Goal: Task Accomplishment & Management: Manage account settings

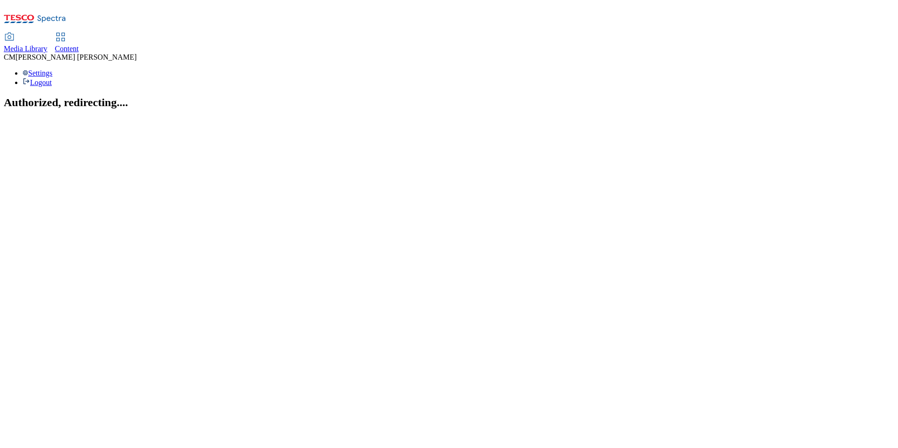
click at [79, 45] on div "Content" at bounding box center [67, 49] width 24 height 8
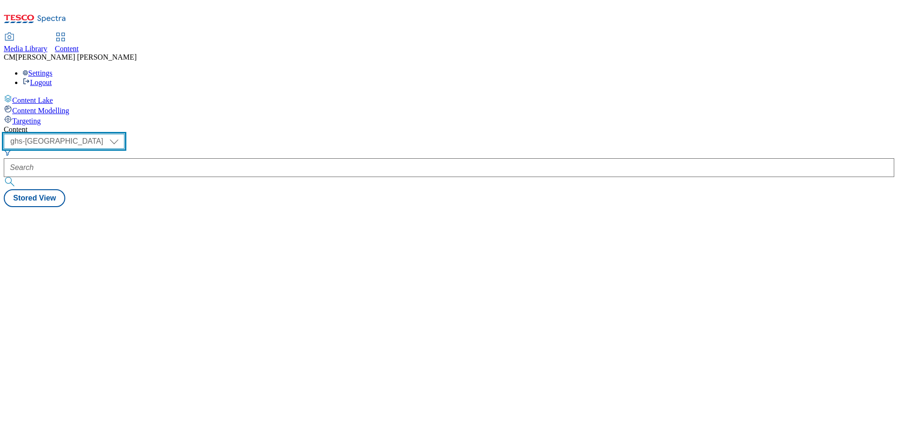
click at [124, 134] on select "ghs-roi ghs-uk" at bounding box center [64, 141] width 121 height 15
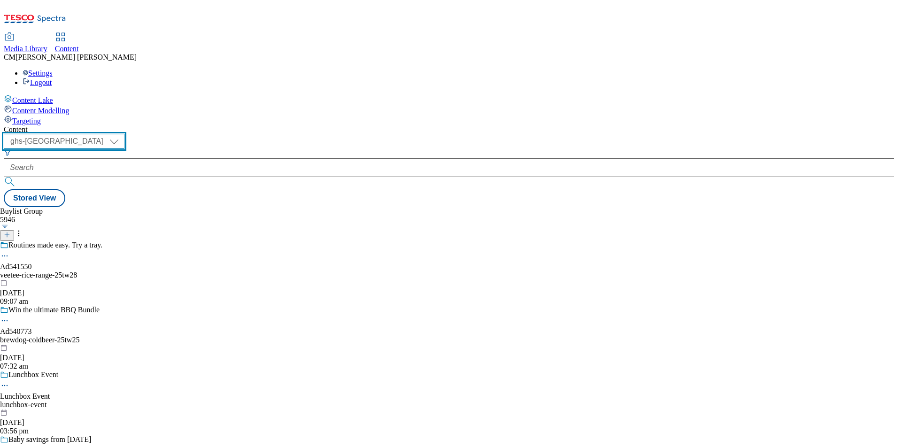
select select "ghs-roi"
click at [122, 134] on select "ghs-roi ghs-uk" at bounding box center [64, 141] width 121 height 15
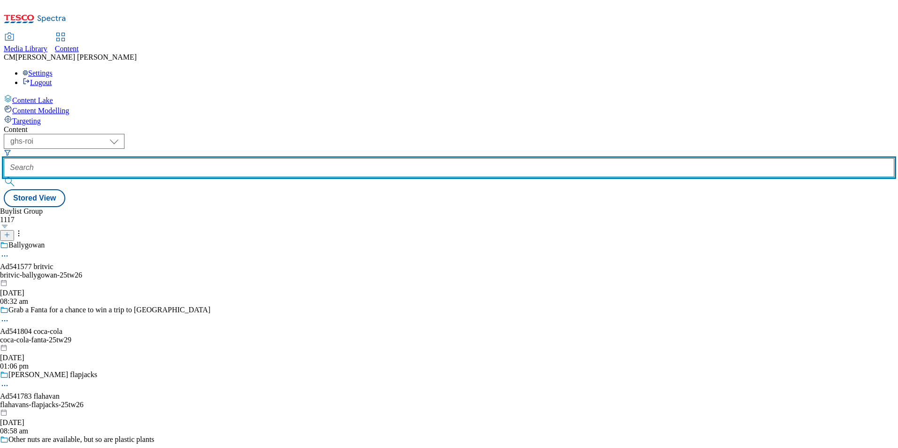
click at [210, 158] on input "text" at bounding box center [449, 167] width 891 height 19
paste input "541581"
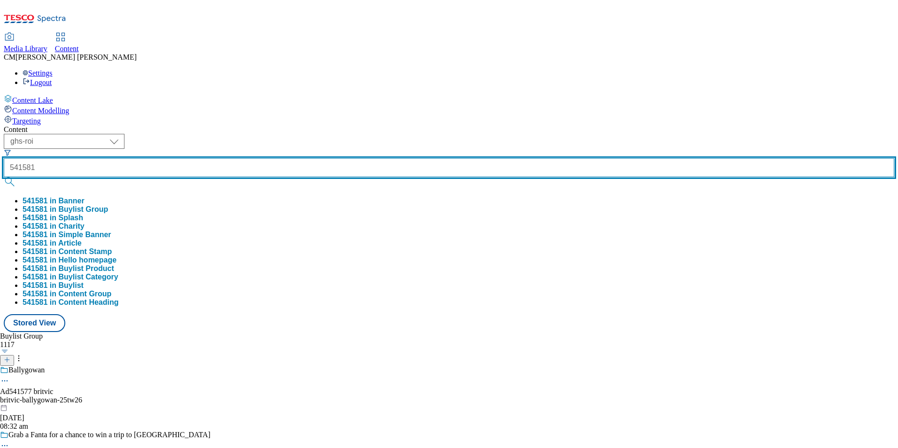
type input "541581"
click at [4, 177] on button "submit" at bounding box center [10, 181] width 13 height 9
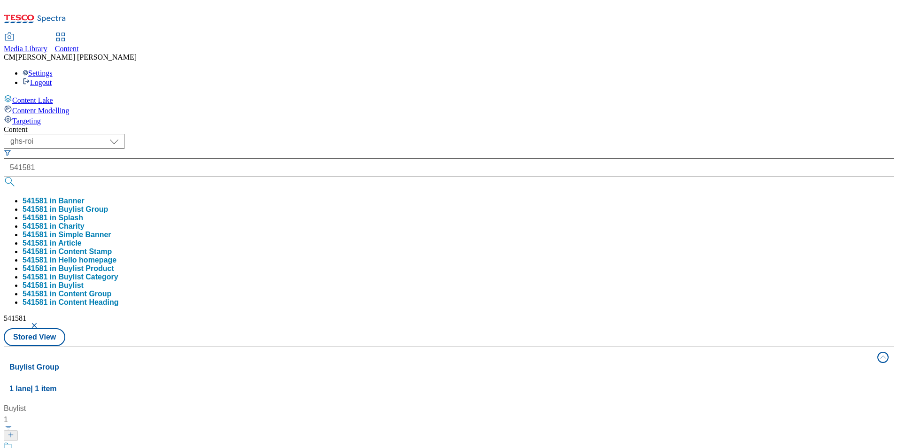
click at [121, 403] on header "Buylist 1" at bounding box center [62, 422] width 117 height 39
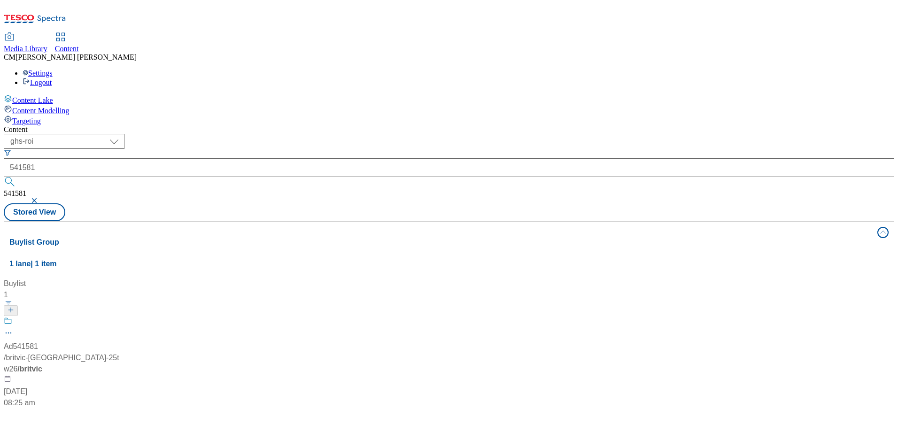
click at [121, 317] on div "Ad541581 / britvic-lipton-25tw26 / britvic 23 Jul 2025 08:25 am" at bounding box center [62, 363] width 117 height 92
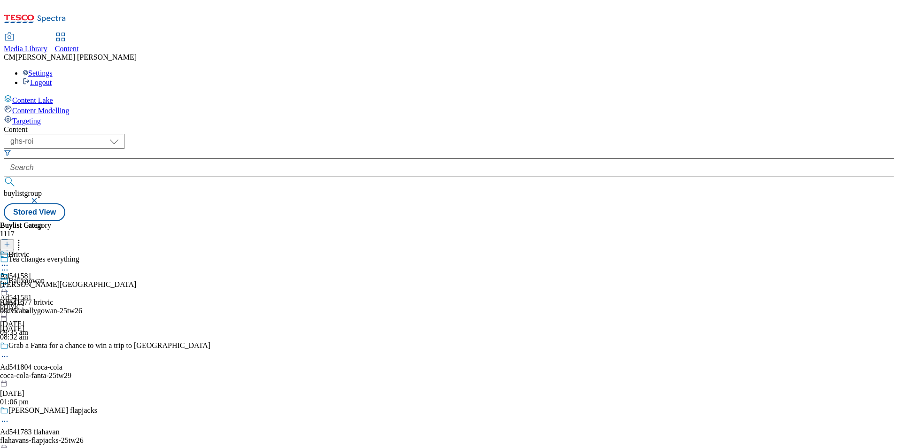
click at [9, 265] on icon at bounding box center [4, 269] width 9 height 9
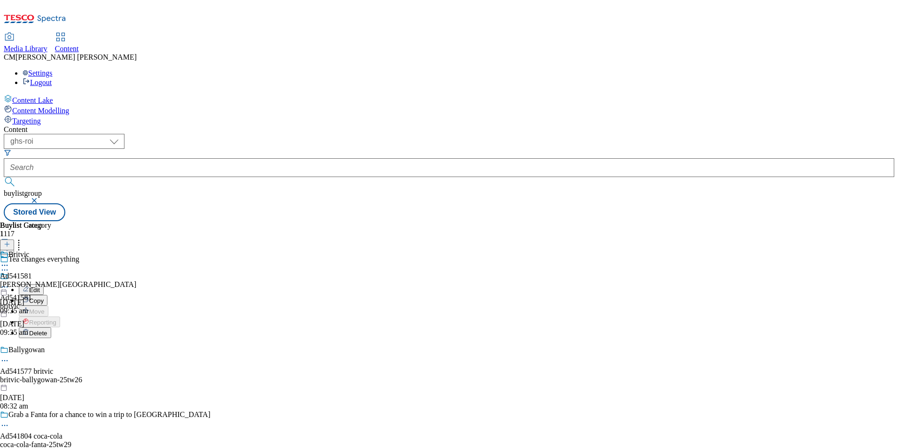
click at [210, 284] on li "Edit" at bounding box center [115, 289] width 192 height 11
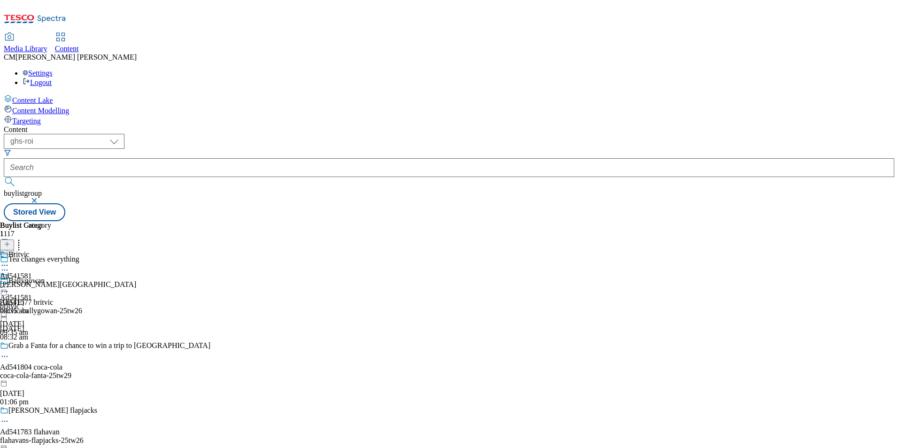
click at [9, 265] on icon at bounding box center [4, 269] width 9 height 9
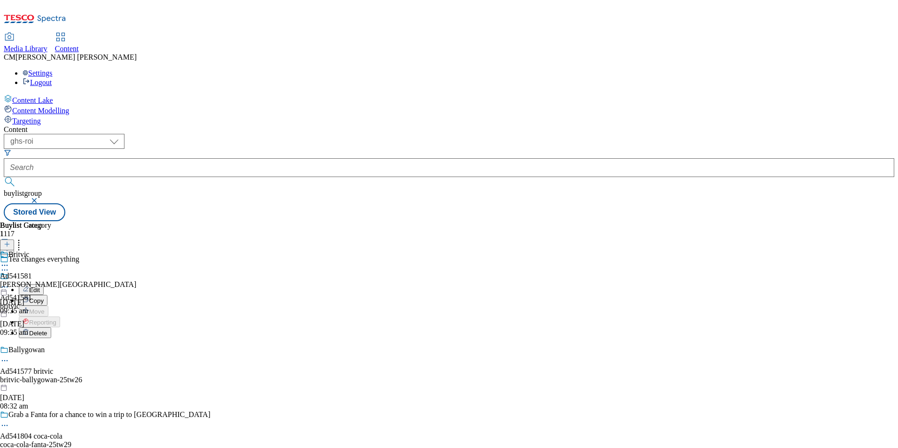
click at [44, 284] on button "Edit" at bounding box center [31, 289] width 25 height 11
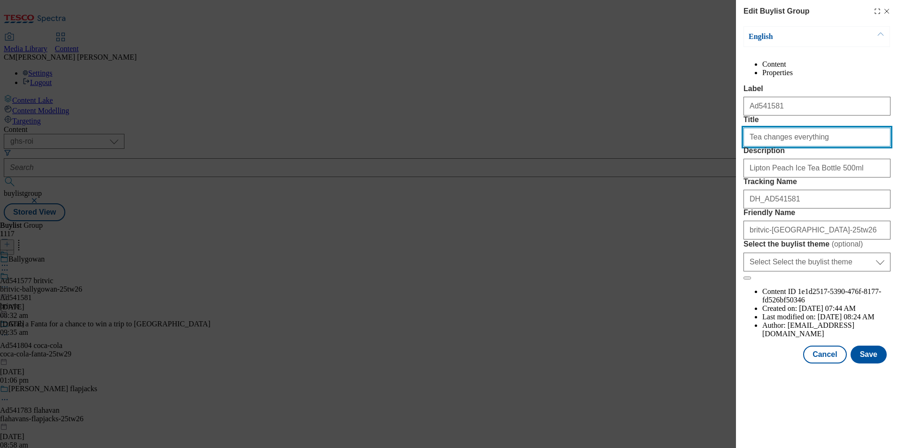
click at [763, 147] on input "Tea changes everything" at bounding box center [817, 137] width 147 height 19
click at [786, 147] on input "Tea Changes everything" at bounding box center [817, 137] width 147 height 19
type input "Tea Changes Everything"
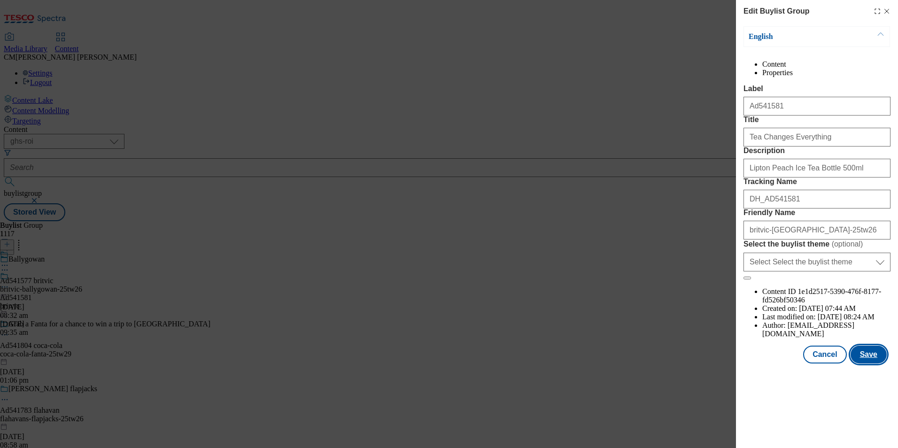
click at [871, 364] on button "Save" at bounding box center [869, 355] width 36 height 18
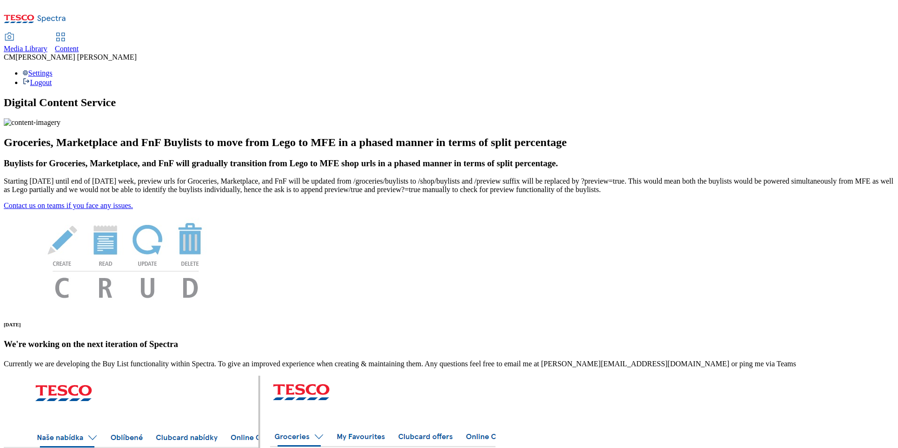
click at [79, 45] on div "Content" at bounding box center [67, 49] width 24 height 8
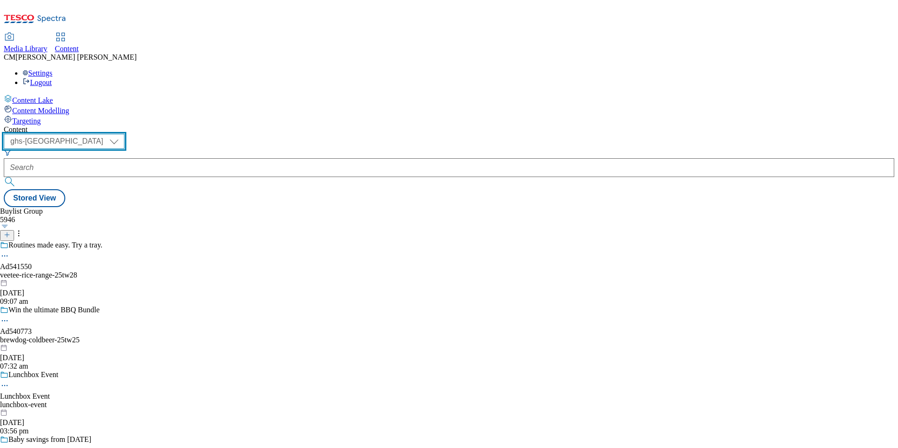
click at [124, 134] on select "ghs-roi ghs-uk" at bounding box center [64, 141] width 121 height 15
select select "ghs-roi"
click at [122, 134] on select "ghs-roi ghs-uk" at bounding box center [64, 141] width 121 height 15
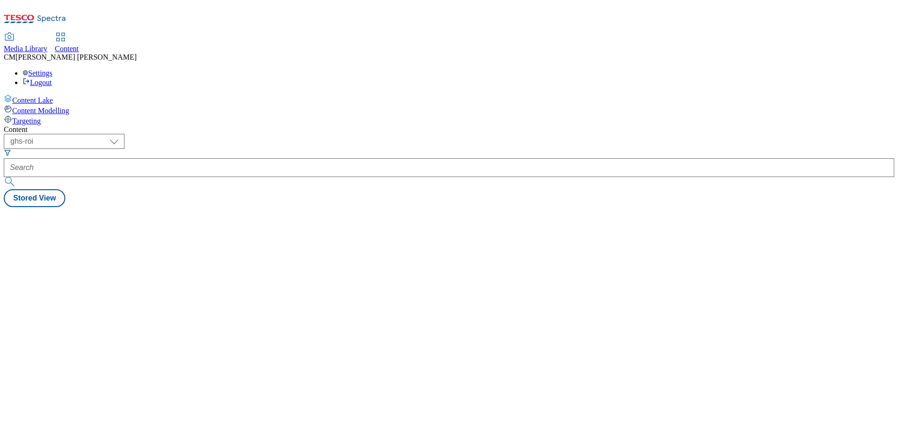
click at [198, 149] on form at bounding box center [449, 169] width 891 height 40
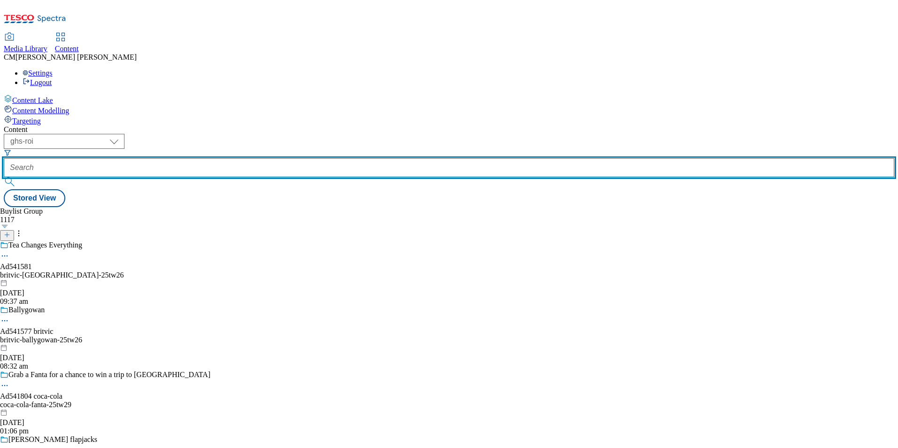
click at [208, 158] on input "text" at bounding box center [449, 167] width 891 height 19
paste input "541581"
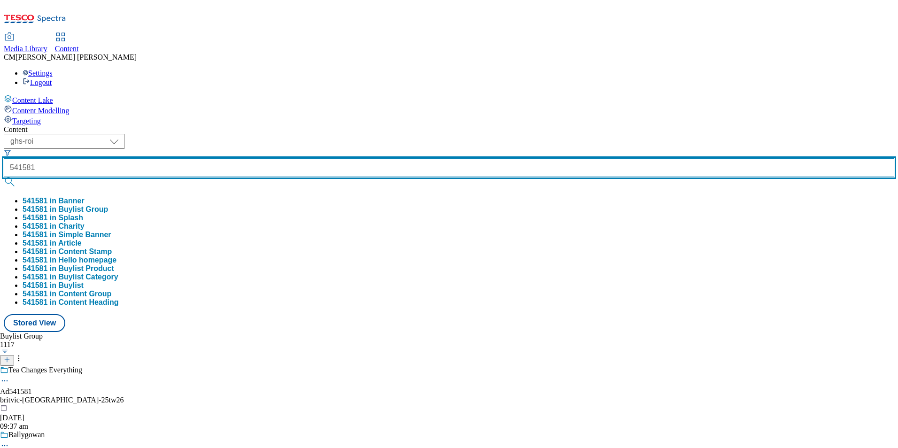
type input "541581"
click at [4, 177] on button "submit" at bounding box center [10, 181] width 13 height 9
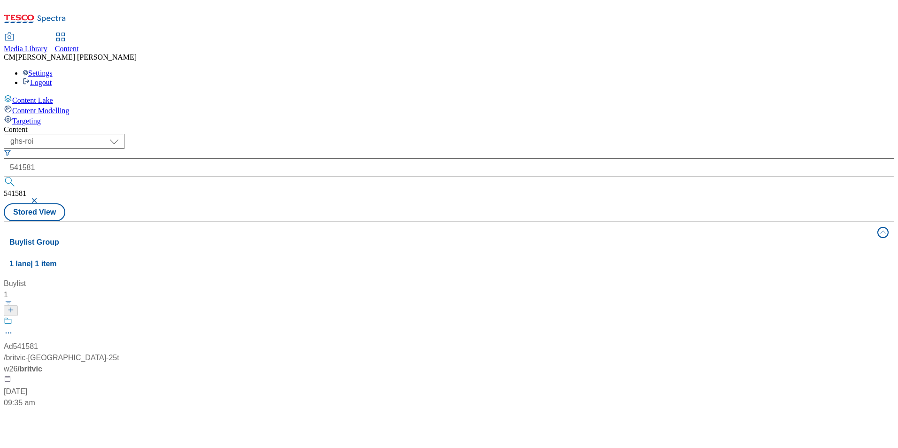
click at [512, 278] on div "Buylist 1 Ad541581 / britvic-lipton-25tw26 / britvic 23 Jul 2025 09:35 am" at bounding box center [448, 278] width 879 height 0
click at [121, 317] on div "Ad541581 / britvic-lipton-25tw26 / britvic 23 Jul 2025 09:35 am" at bounding box center [62, 363] width 117 height 92
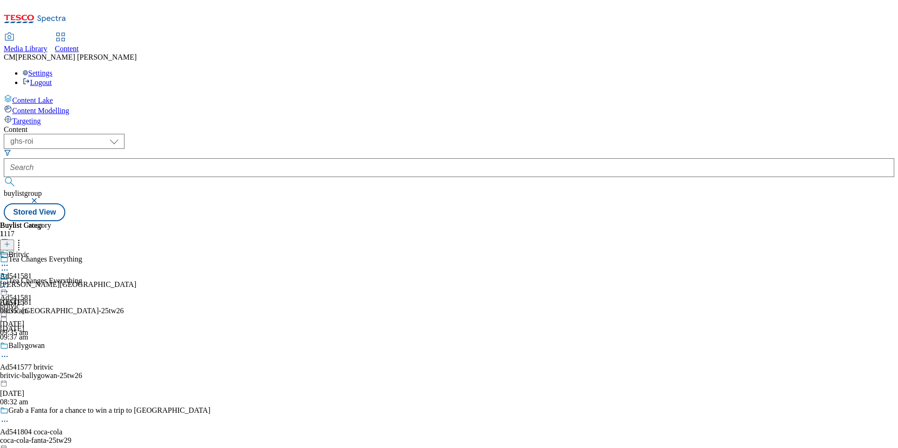
click at [9, 282] on icon at bounding box center [4, 286] width 9 height 9
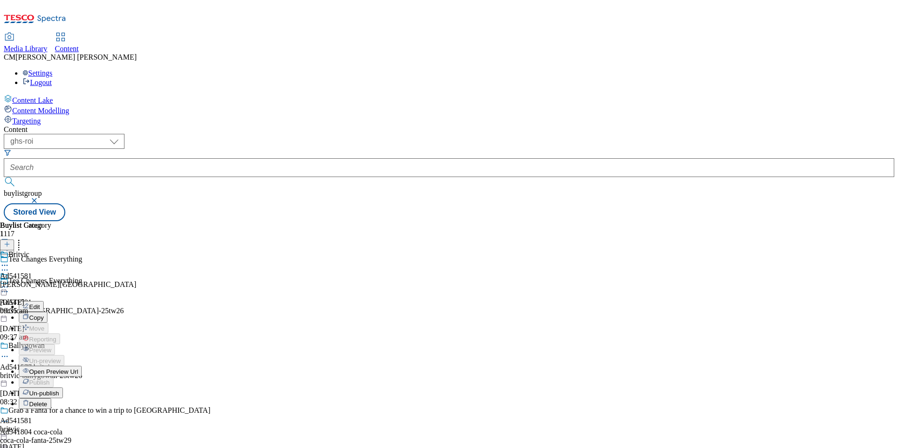
click at [78, 368] on span "Open Preview Url" at bounding box center [53, 371] width 49 height 7
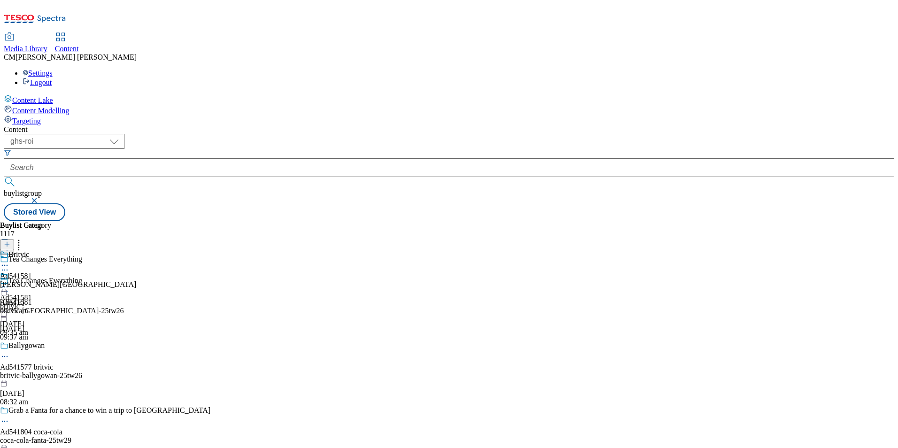
click at [9, 282] on icon at bounding box center [4, 286] width 9 height 9
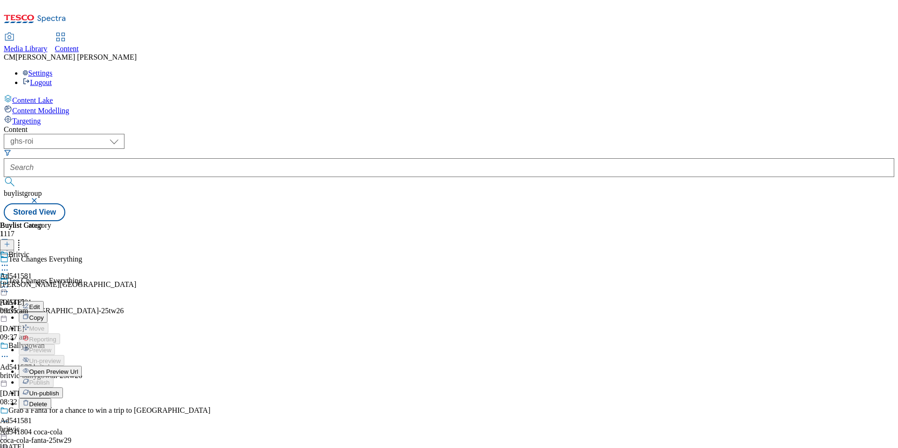
click at [44, 301] on button "Edit" at bounding box center [31, 306] width 25 height 11
select select "tactical"
select select "supplier funded short term 1-3 weeks"
select select "dunnhumby"
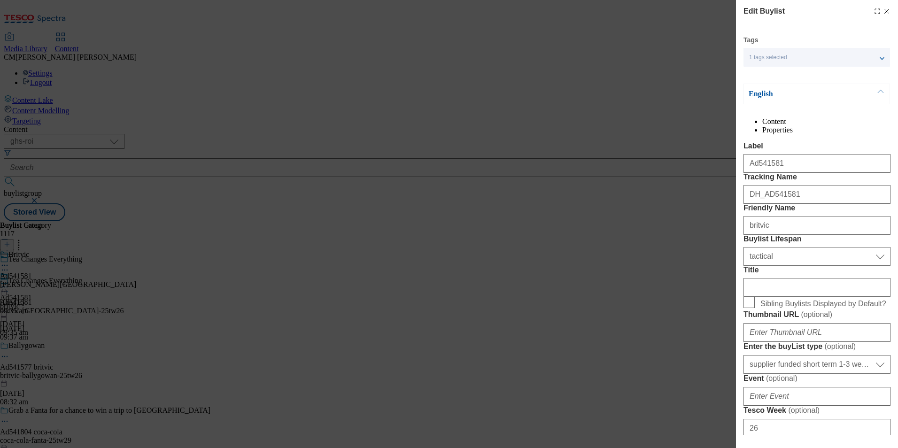
select select "Banner"
click at [885, 12] on line "Modal" at bounding box center [887, 11] width 4 height 4
select select "tactical"
select select "supplier funded short term 1-3 weeks"
select select "dunnhumby"
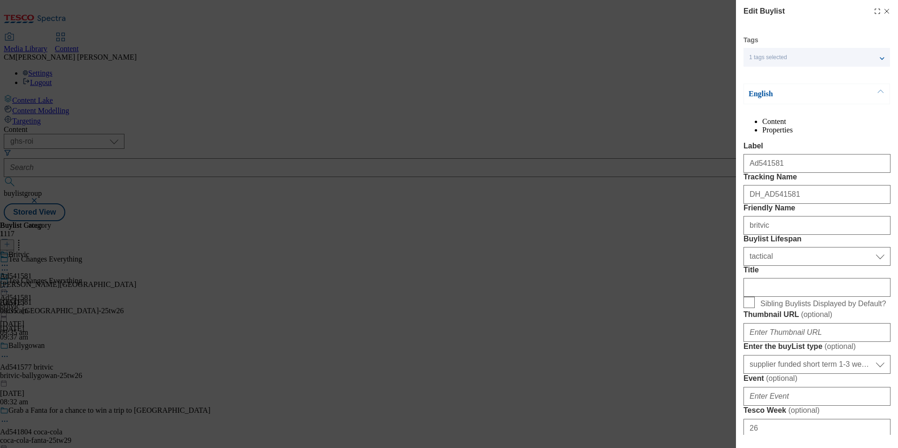
select select "Banner"
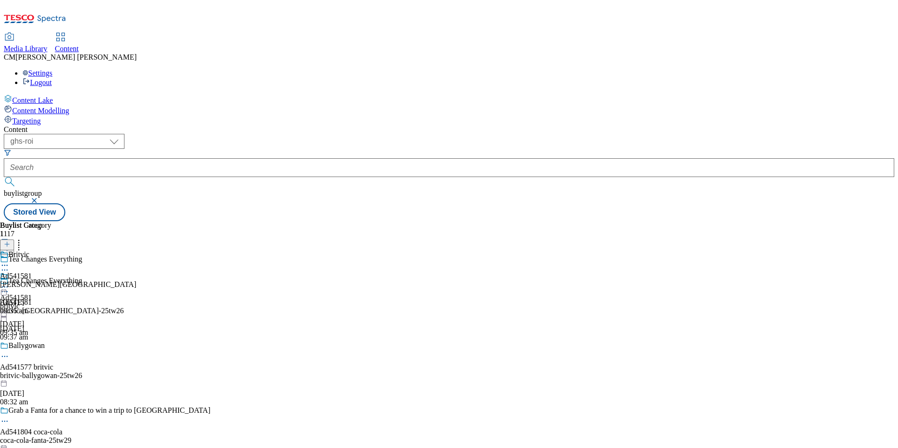
click at [8, 291] on circle at bounding box center [7, 291] width 1 height 1
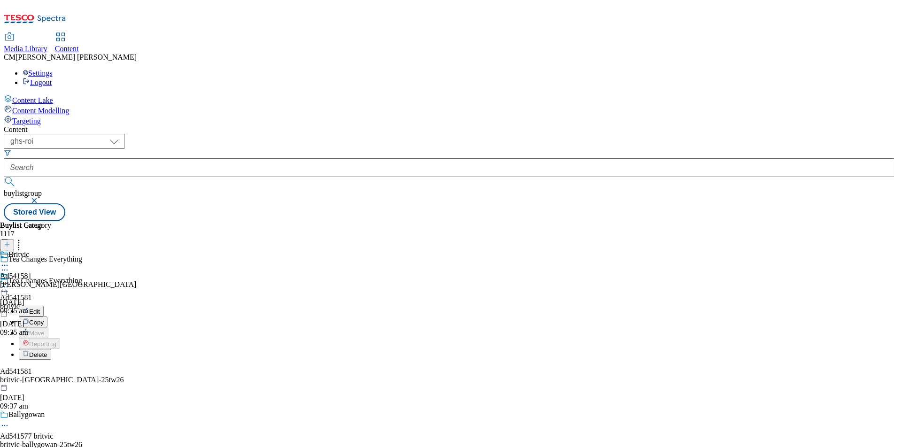
click at [44, 306] on button "Edit" at bounding box center [31, 311] width 25 height 11
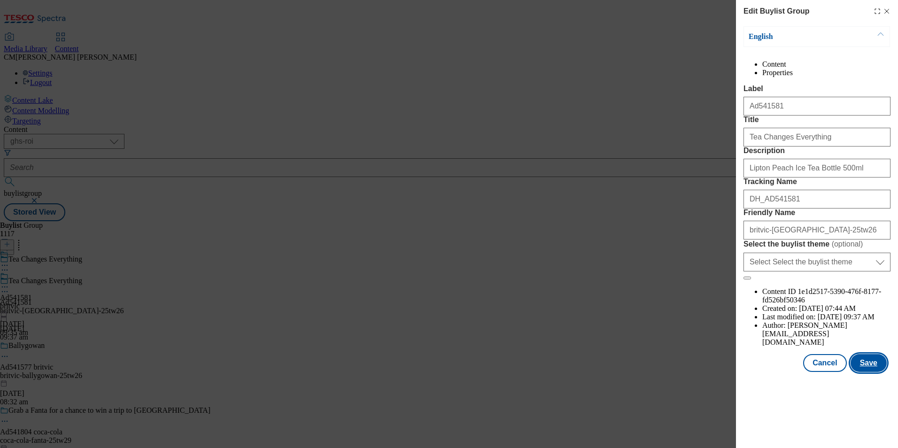
click at [875, 372] on button "Save" at bounding box center [869, 363] width 36 height 18
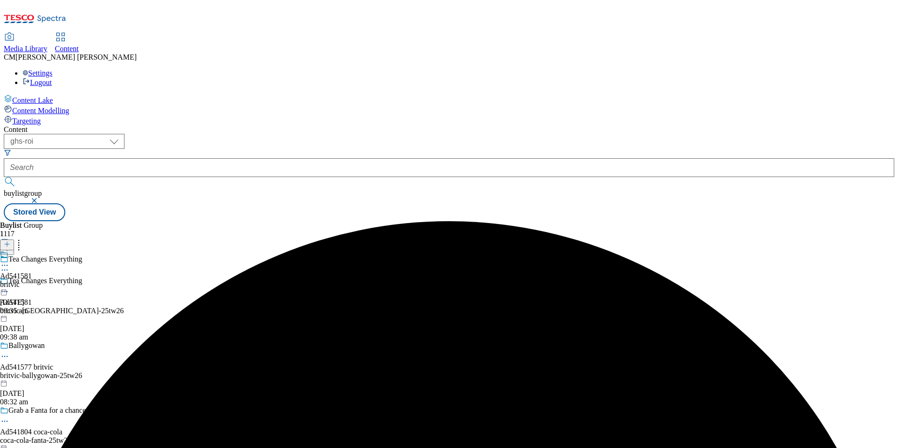
click at [32, 250] on div at bounding box center [16, 261] width 32 height 22
click at [9, 282] on icon at bounding box center [4, 286] width 9 height 9
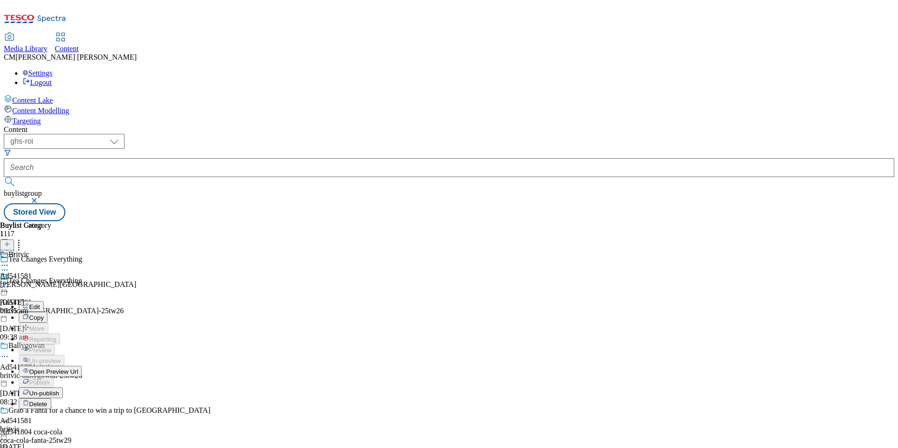
click at [82, 334] on li "Reporting" at bounding box center [50, 339] width 63 height 11
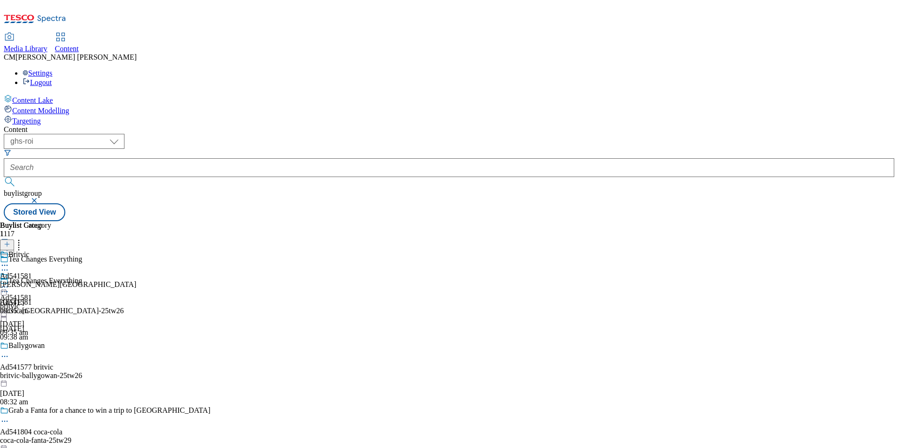
click at [9, 282] on icon at bounding box center [4, 286] width 9 height 9
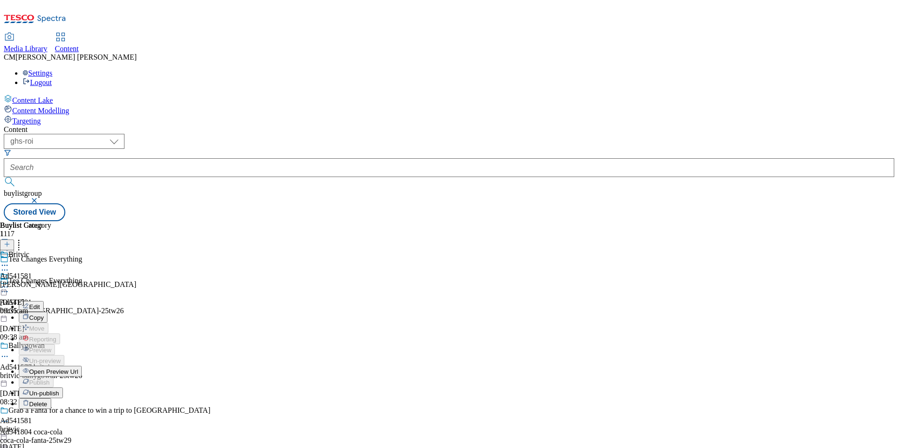
click at [9, 261] on icon at bounding box center [4, 265] width 9 height 9
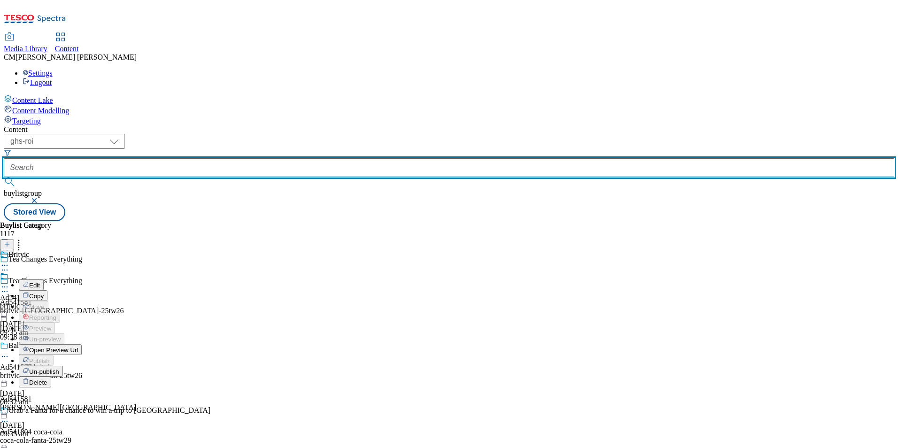
click at [231, 158] on input "text" at bounding box center [449, 167] width 891 height 19
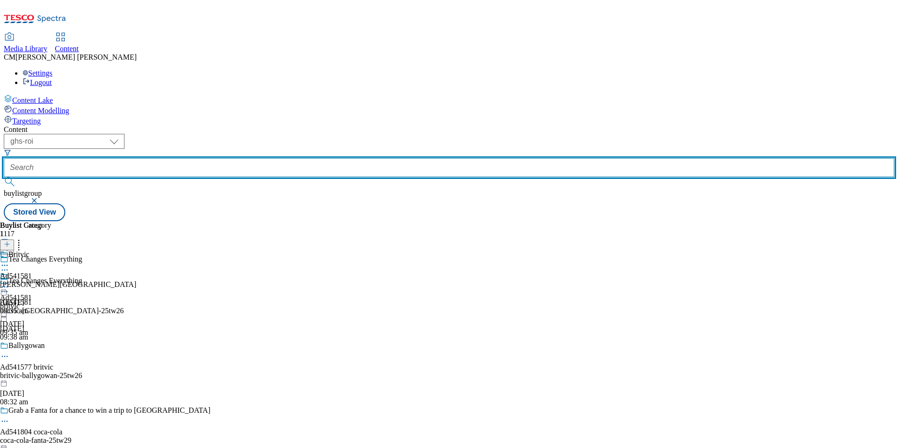
paste input "541657"
click at [264, 158] on input "541657" at bounding box center [449, 167] width 891 height 19
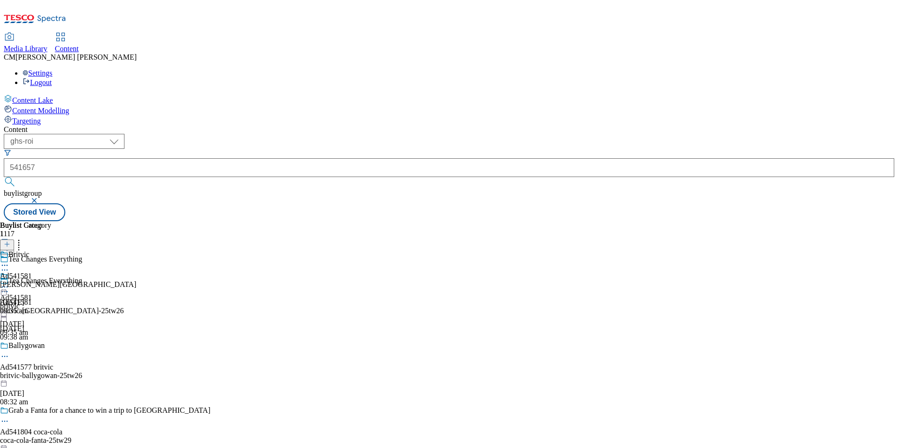
click at [17, 177] on button "submit" at bounding box center [10, 181] width 13 height 9
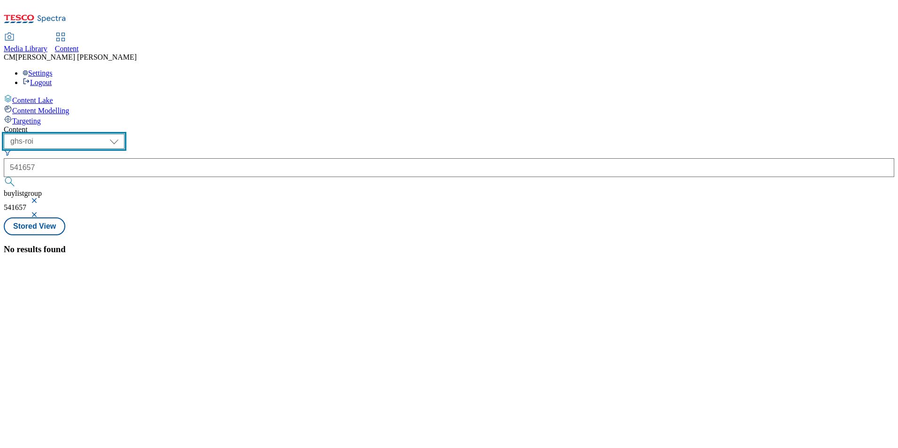
click at [124, 134] on select "ghs-roi ghs-[GEOGRAPHIC_DATA]" at bounding box center [64, 141] width 121 height 15
click at [122, 134] on select "ghs-roi ghs-[GEOGRAPHIC_DATA]" at bounding box center [64, 141] width 121 height 15
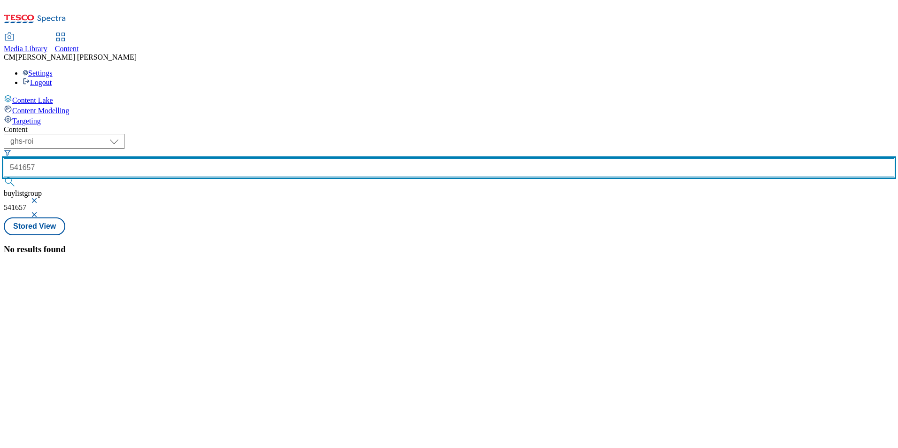
click at [228, 158] on input "541657" at bounding box center [449, 167] width 891 height 19
click at [4, 177] on button "submit" at bounding box center [10, 181] width 13 height 9
click at [227, 158] on input "54165" at bounding box center [449, 167] width 891 height 19
type input "541657"
click at [4, 177] on button "submit" at bounding box center [10, 181] width 13 height 9
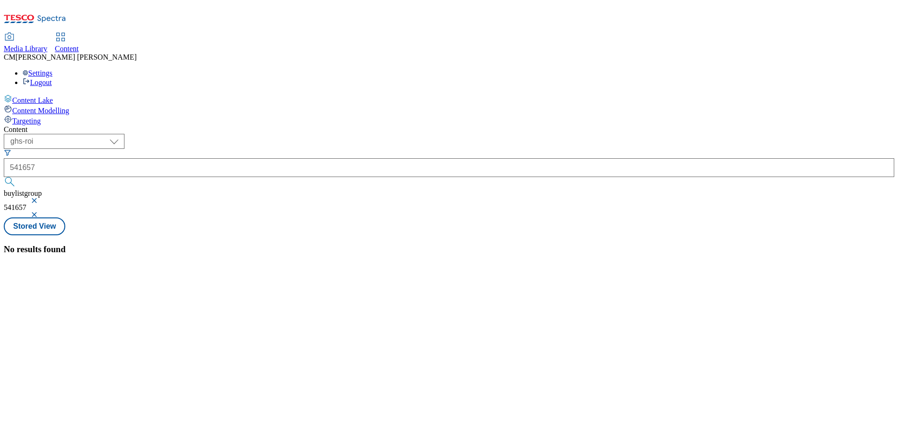
click at [40, 212] on button "button" at bounding box center [35, 215] width 9 height 6
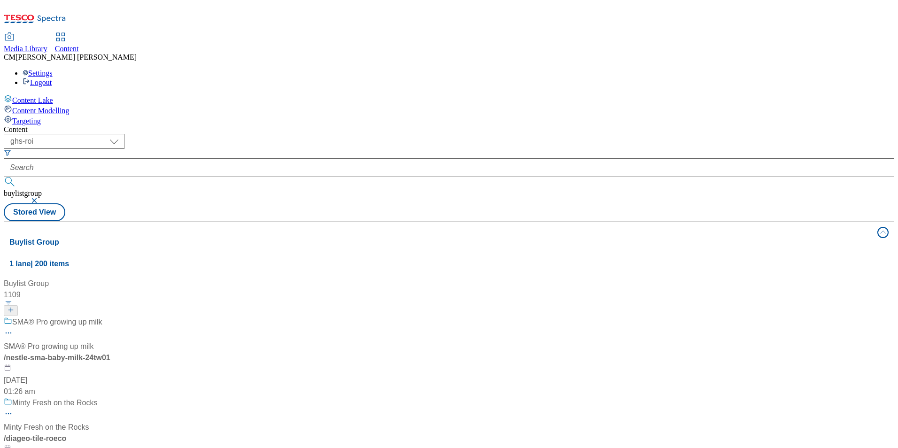
click at [40, 198] on button "button" at bounding box center [35, 201] width 9 height 6
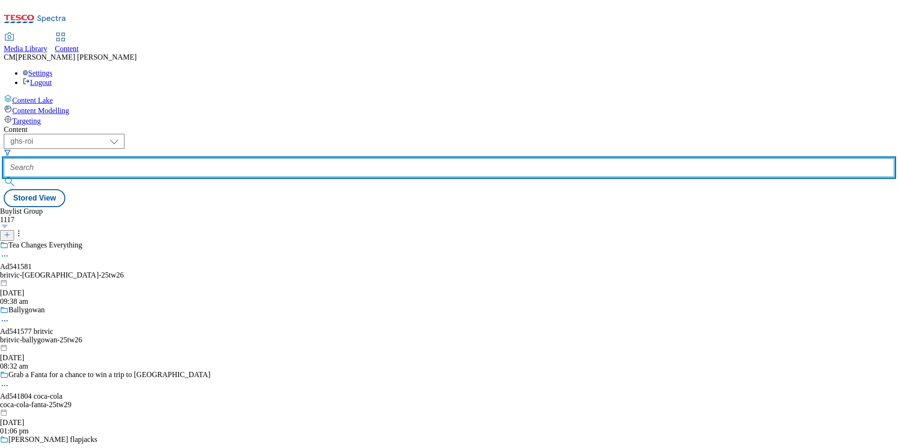
click at [224, 158] on input "text" at bounding box center [449, 167] width 891 height 19
paste input "541657"
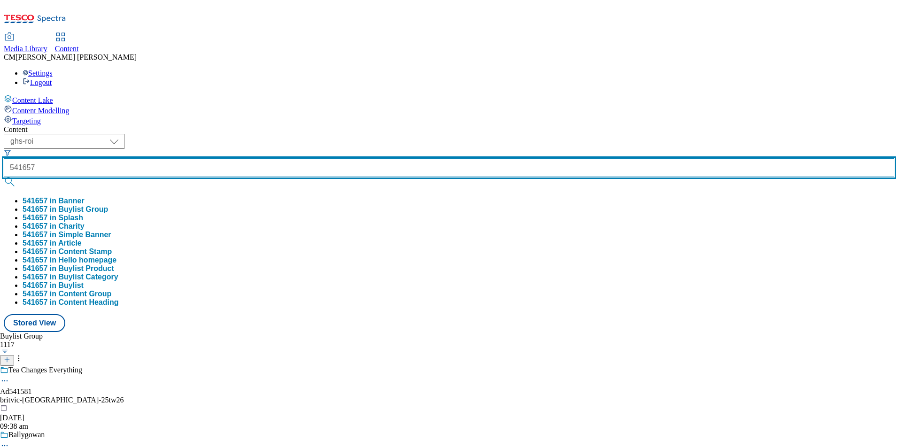
type input "541657"
click at [4, 177] on button "submit" at bounding box center [10, 181] width 13 height 9
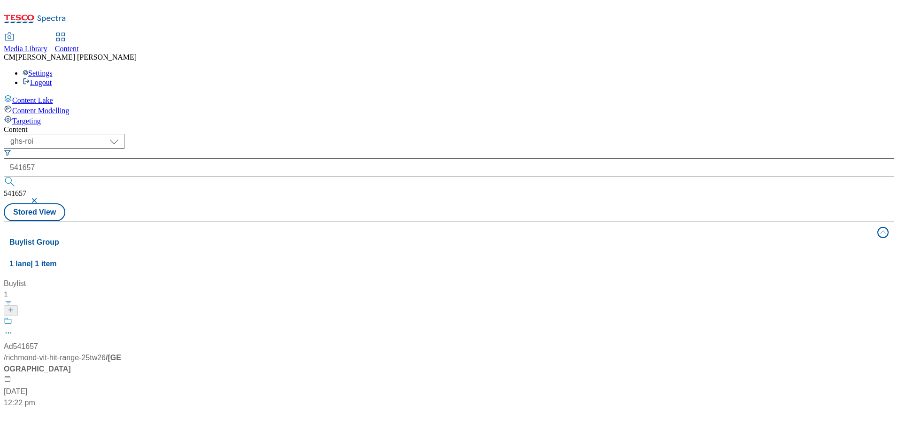
click at [126, 274] on div "Buylist 1 Ad541657 / richmond-vit-hit-range-25tw26 / richmond 6 Aug 2025 12:22 …" at bounding box center [449, 452] width 891 height 356
click at [121, 317] on div "Ad541657 / richmond-vit-hit-range-25tw26 / richmond 6 Aug 2025 12:22 pm" at bounding box center [62, 363] width 117 height 92
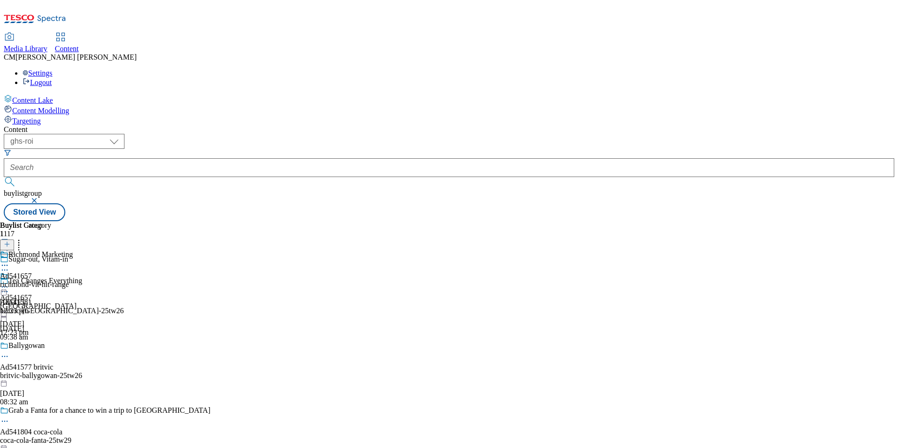
click at [9, 282] on icon at bounding box center [4, 286] width 9 height 9
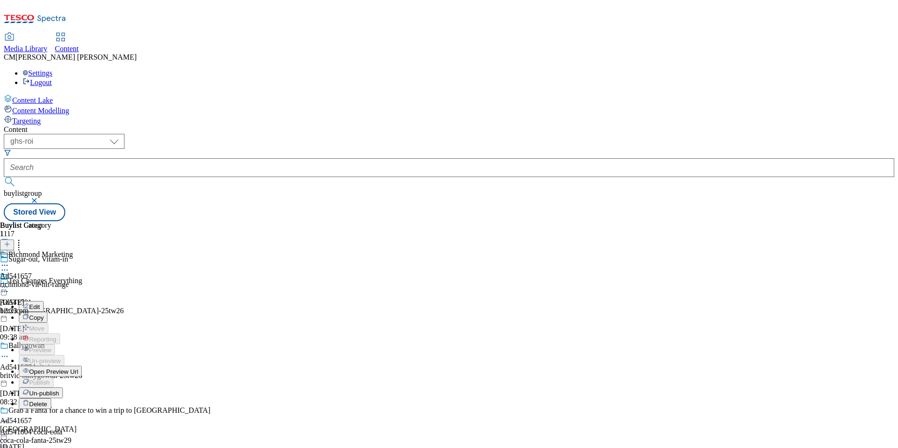
click at [9, 265] on icon at bounding box center [4, 269] width 9 height 9
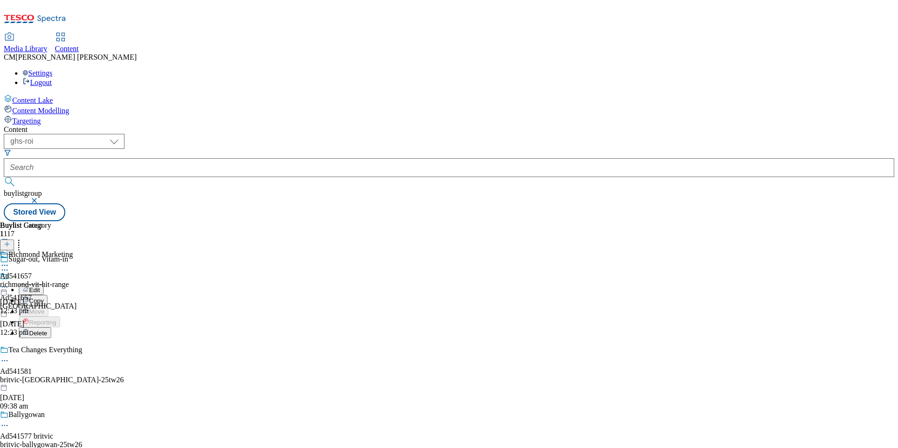
click at [44, 284] on button "Edit" at bounding box center [31, 289] width 25 height 11
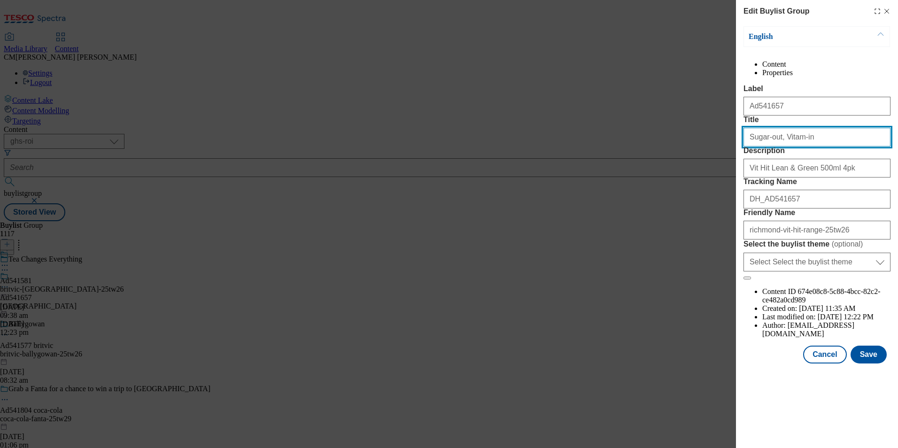
click at [820, 147] on input "Sugar-out, Vitam-in" at bounding box center [817, 137] width 147 height 19
type input "Sugar-out, Vitam-in!"
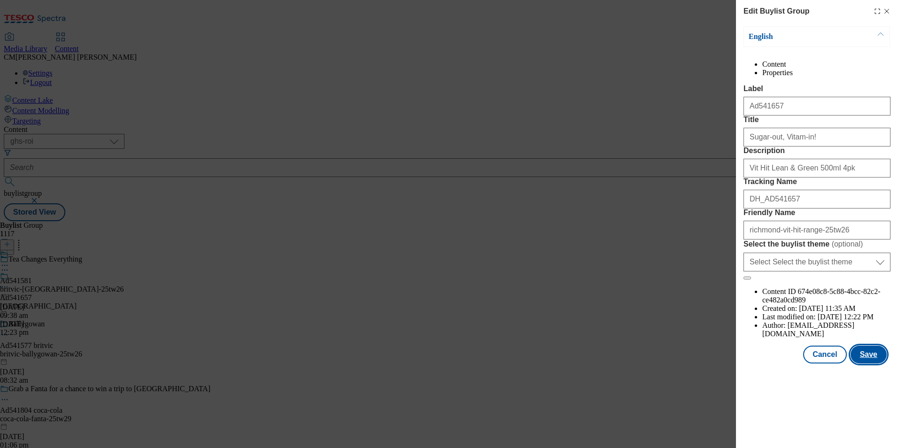
click at [872, 364] on button "Save" at bounding box center [869, 355] width 36 height 18
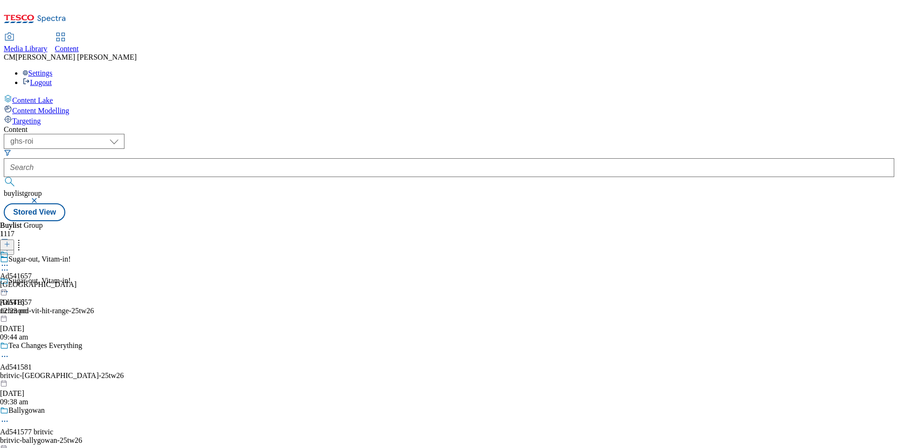
click at [9, 261] on icon at bounding box center [4, 265] width 9 height 9
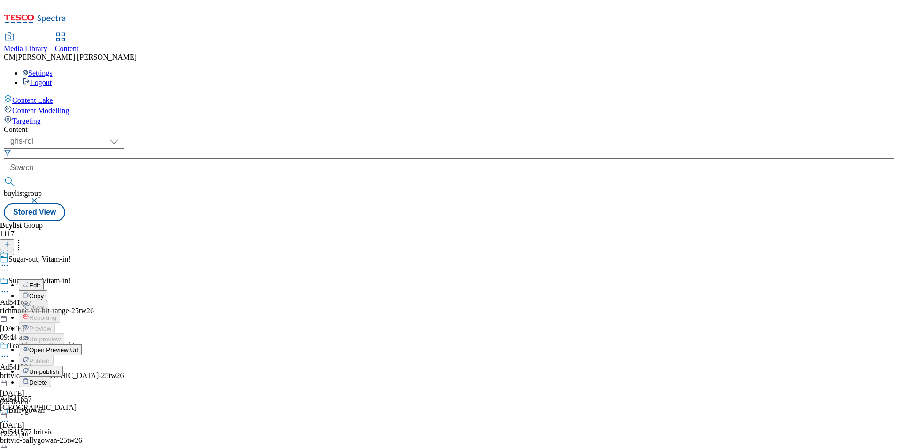
click at [9, 287] on icon at bounding box center [4, 291] width 9 height 9
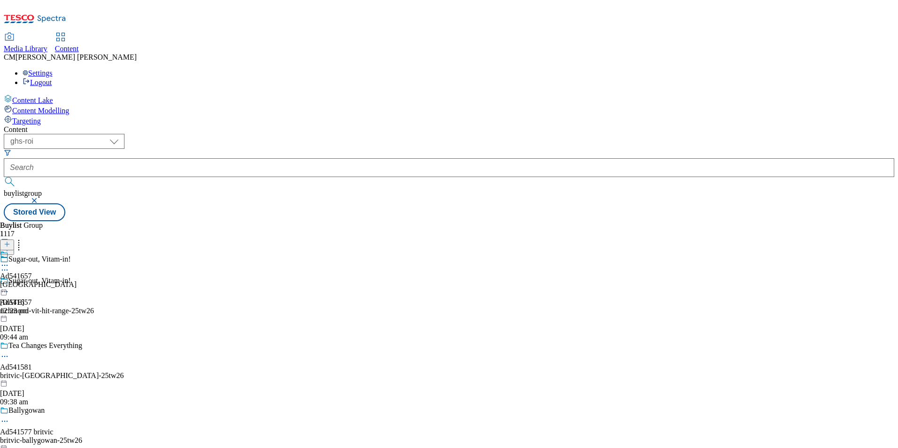
click at [9, 261] on icon at bounding box center [4, 265] width 9 height 9
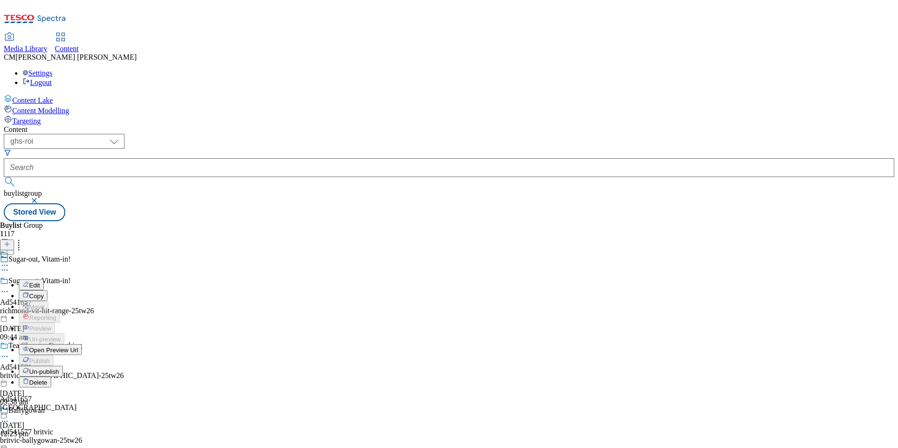
click at [78, 347] on span "Open Preview Url" at bounding box center [53, 350] width 49 height 7
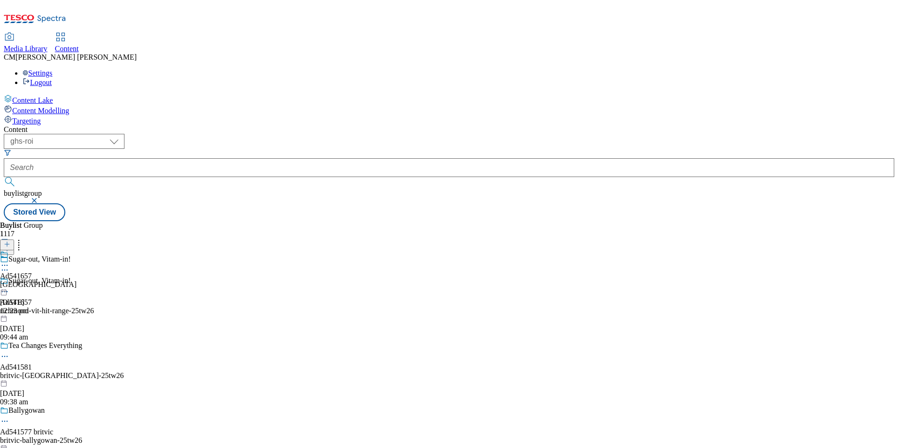
click at [9, 287] on icon at bounding box center [4, 291] width 9 height 9
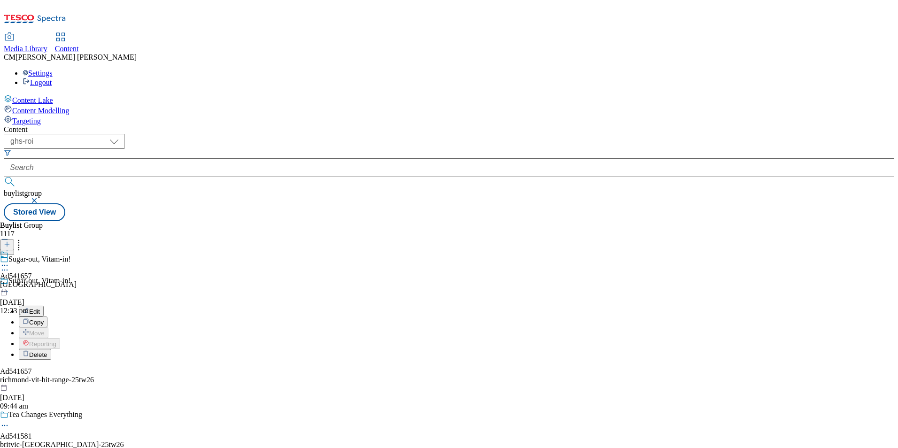
click at [44, 306] on button "Edit" at bounding box center [31, 311] width 25 height 11
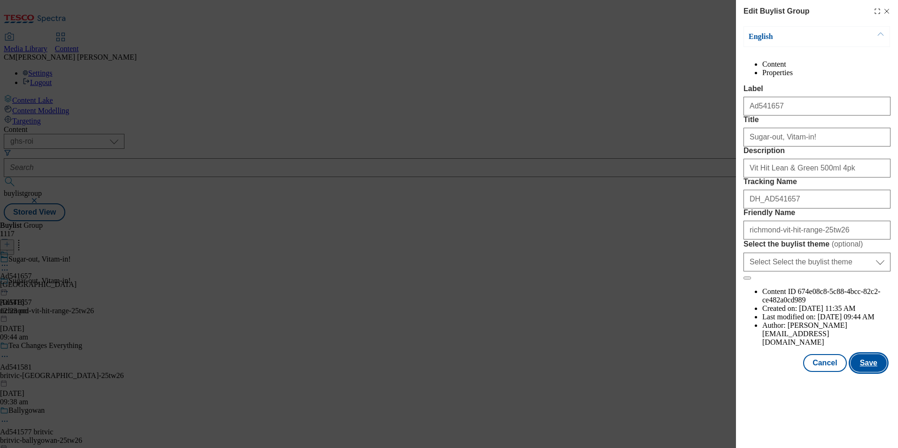
click at [868, 372] on button "Save" at bounding box center [869, 363] width 36 height 18
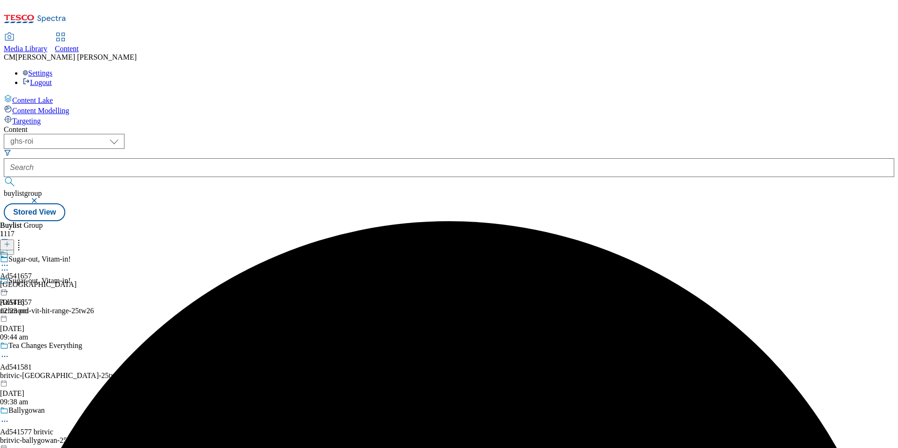
click at [6, 291] on circle at bounding box center [4, 291] width 1 height 1
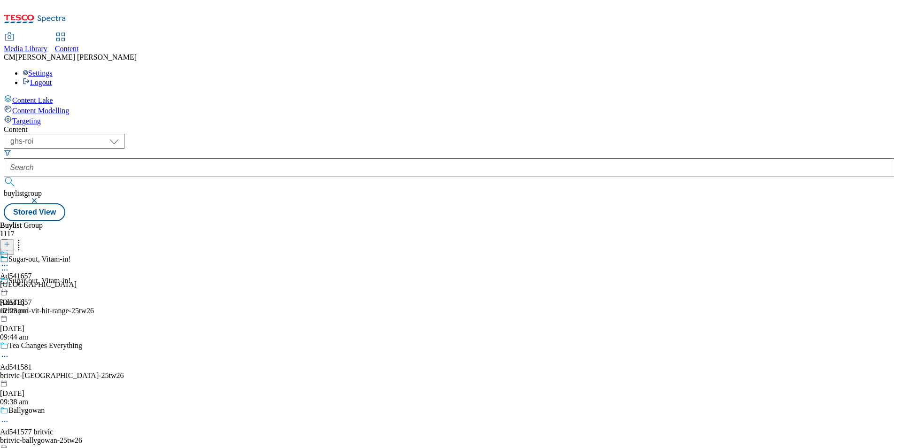
click at [77, 261] on div at bounding box center [38, 266] width 77 height 11
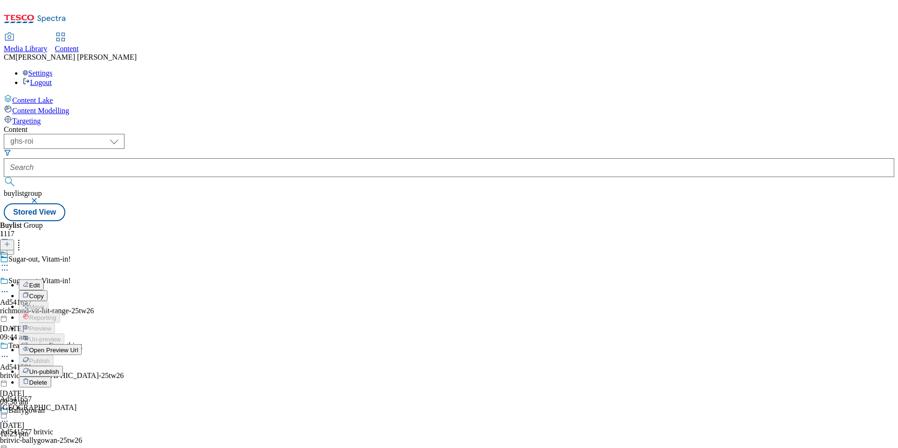
click at [530, 221] on div "Buylist Group 1117 Sugar-out, Vitam-in! Sugar-out, Vitam-in! Ad541657 richmond-…" at bounding box center [449, 221] width 891 height 0
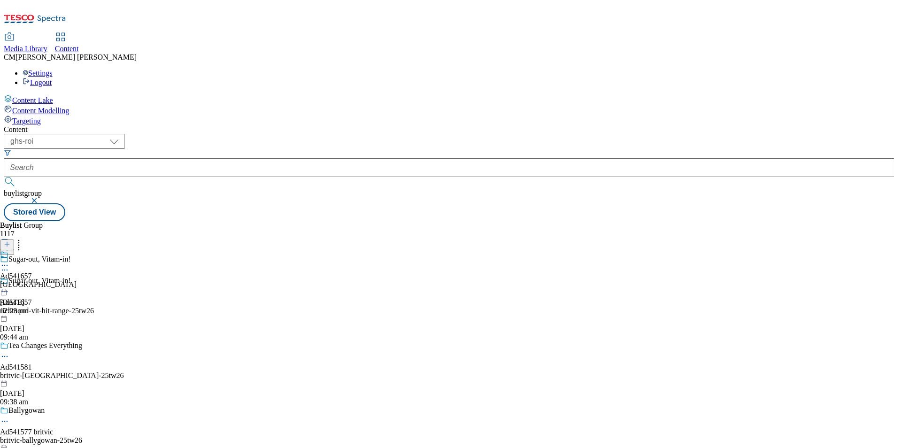
click at [40, 198] on button "button" at bounding box center [35, 201] width 9 height 6
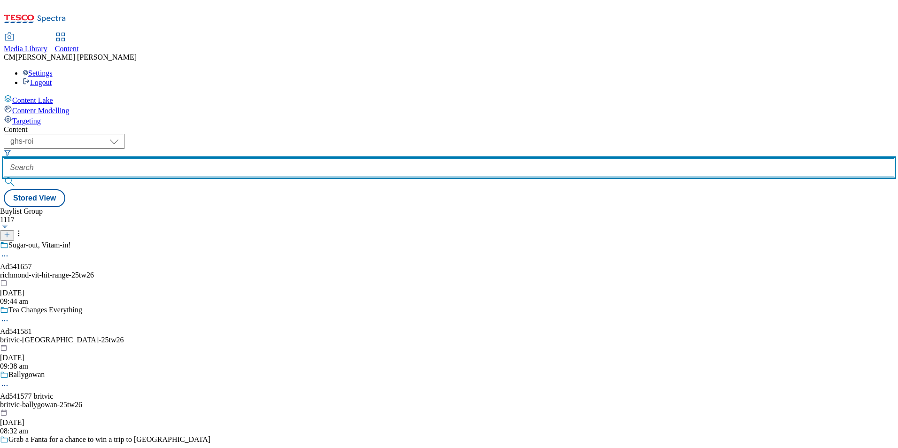
click at [206, 158] on input "text" at bounding box center [449, 167] width 891 height 19
paste input "541783"
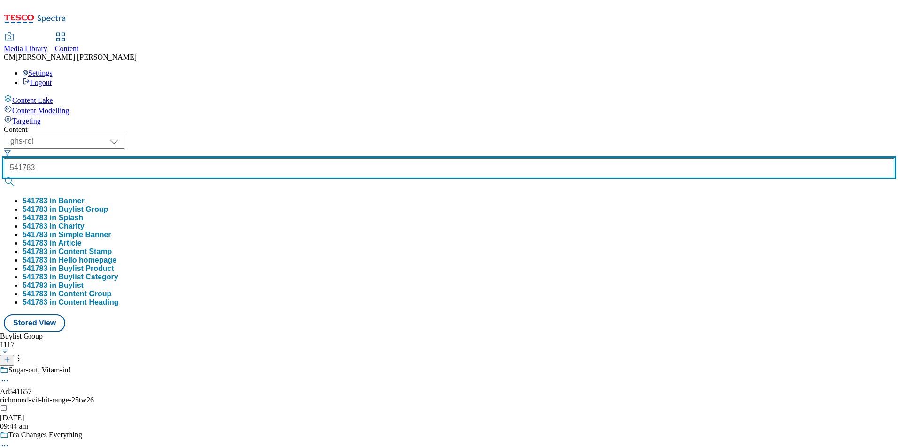
type input "541783"
click at [4, 177] on button "submit" at bounding box center [10, 181] width 13 height 9
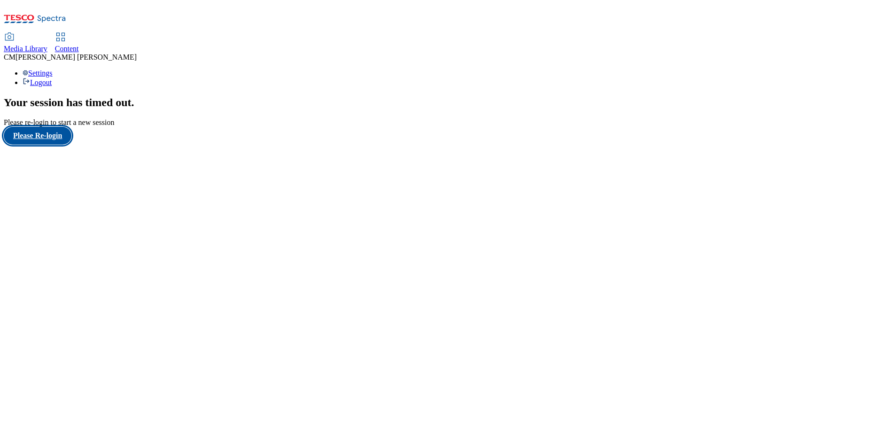
click at [71, 145] on button "Please Re-login" at bounding box center [38, 136] width 68 height 18
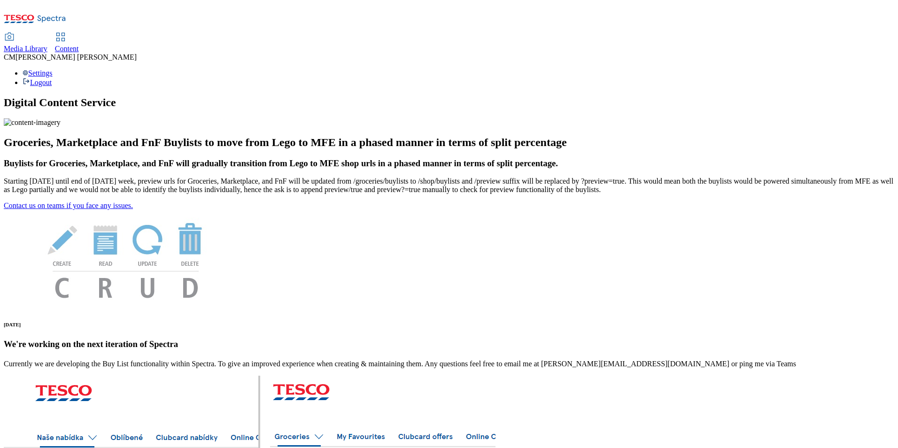
click at [79, 45] on div "Content" at bounding box center [67, 49] width 24 height 8
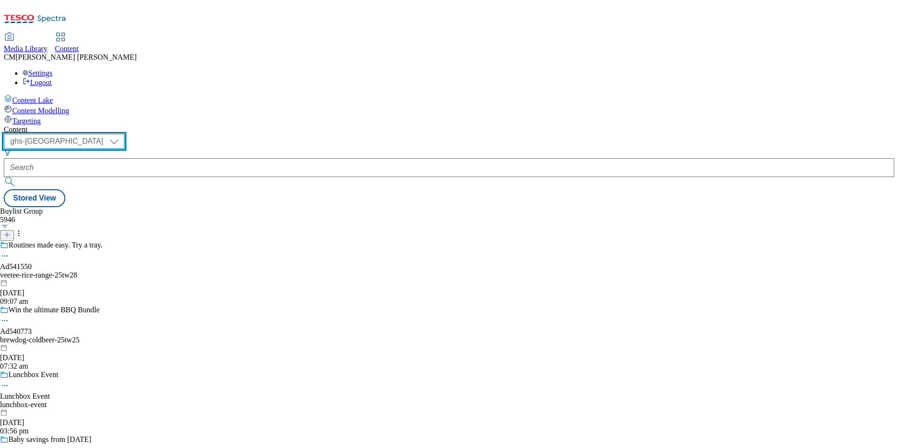
click at [124, 134] on select "ghs-roi ghs-[GEOGRAPHIC_DATA]" at bounding box center [64, 141] width 121 height 15
select select "ghs-roi"
click at [122, 134] on select "ghs-roi ghs-[GEOGRAPHIC_DATA]" at bounding box center [64, 141] width 121 height 15
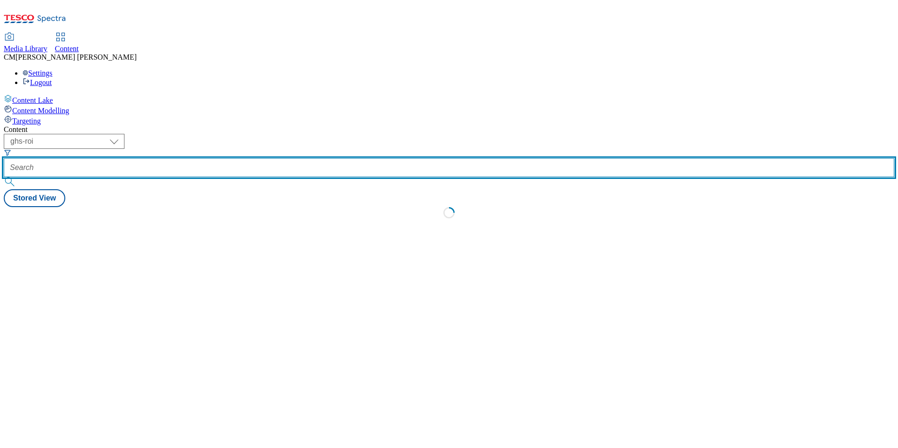
click at [231, 158] on input "text" at bounding box center [449, 167] width 891 height 19
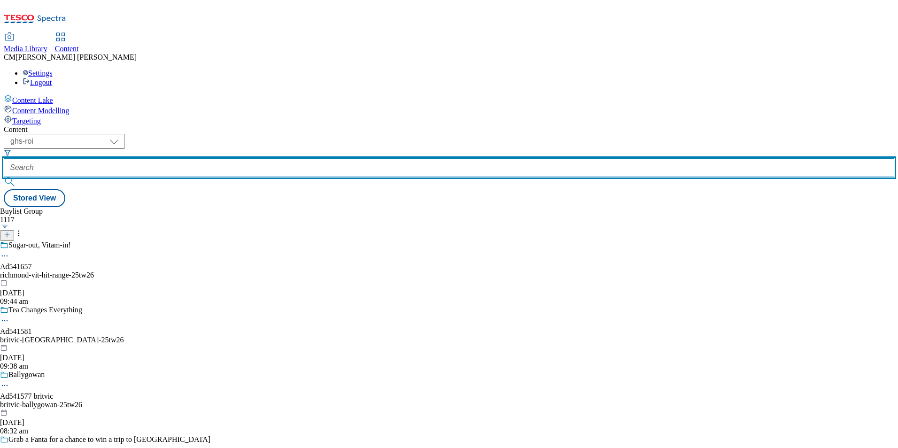
paste input "541783"
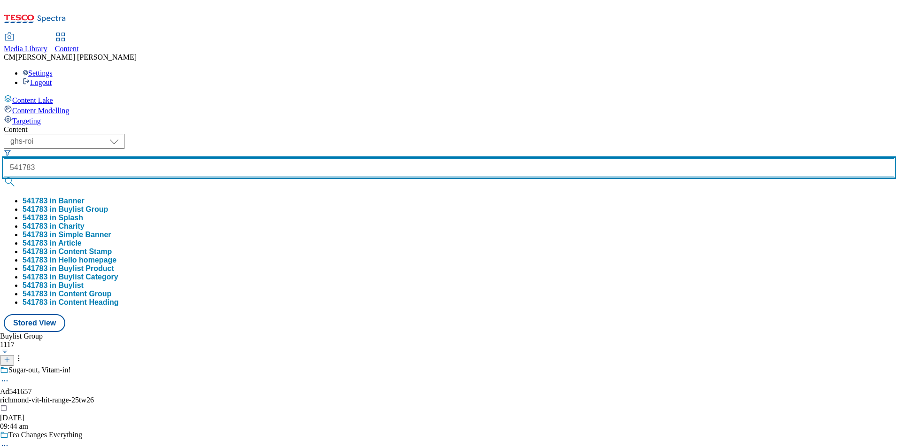
type input "541783"
click at [4, 177] on button "submit" at bounding box center [10, 181] width 13 height 9
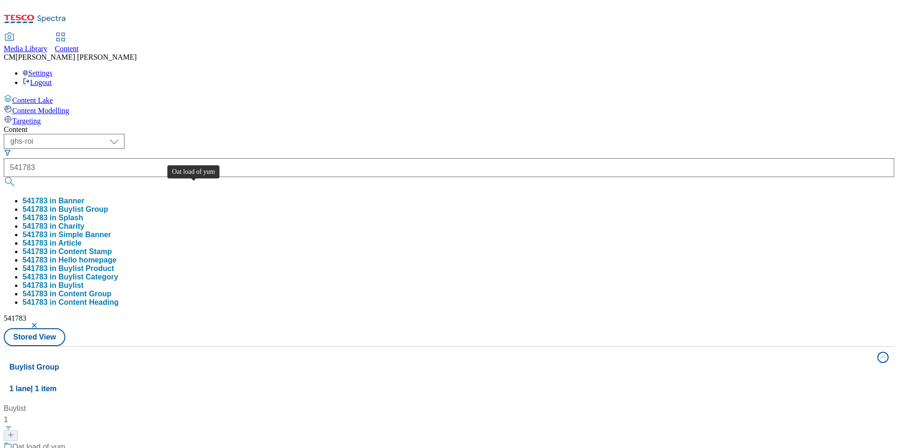
click at [65, 442] on div "Oat load of yum" at bounding box center [38, 447] width 53 height 11
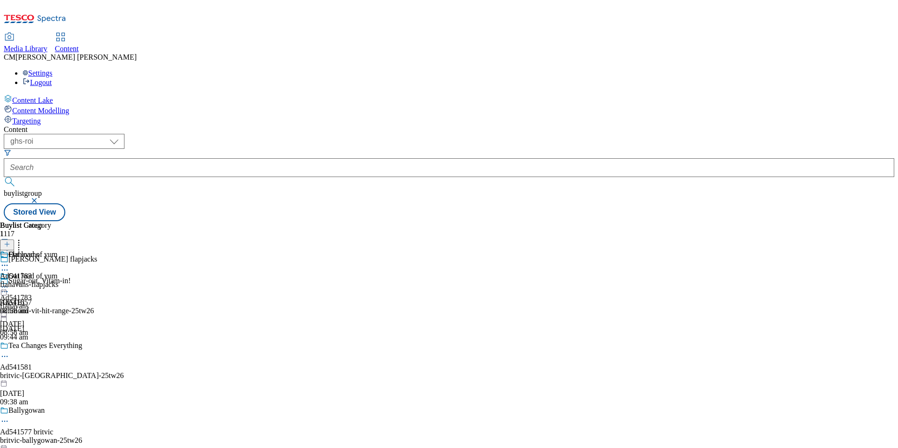
click at [9, 265] on icon at bounding box center [4, 269] width 9 height 9
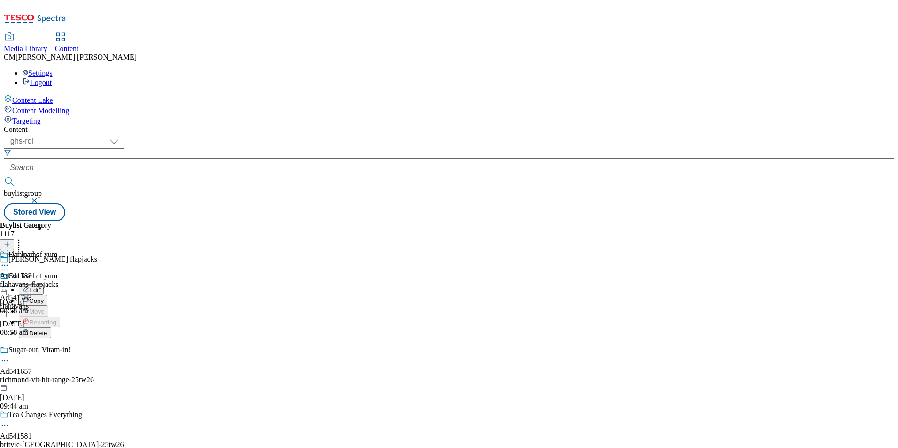
click at [210, 284] on li "Edit" at bounding box center [115, 289] width 192 height 11
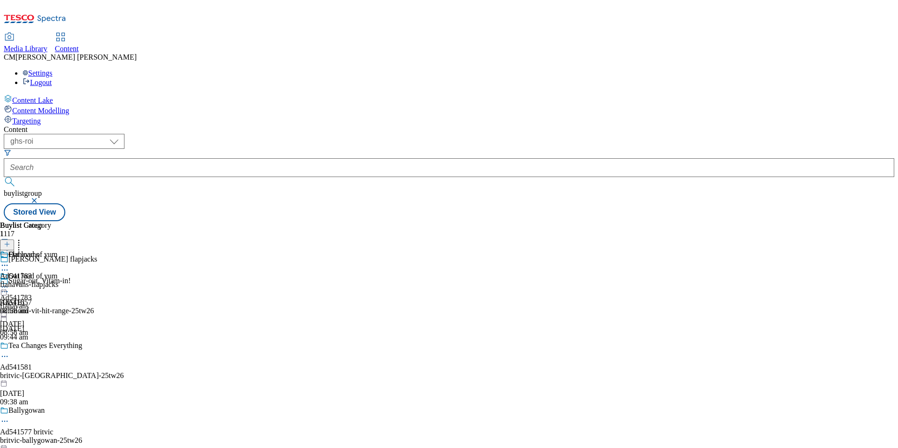
click at [9, 265] on icon at bounding box center [4, 269] width 9 height 9
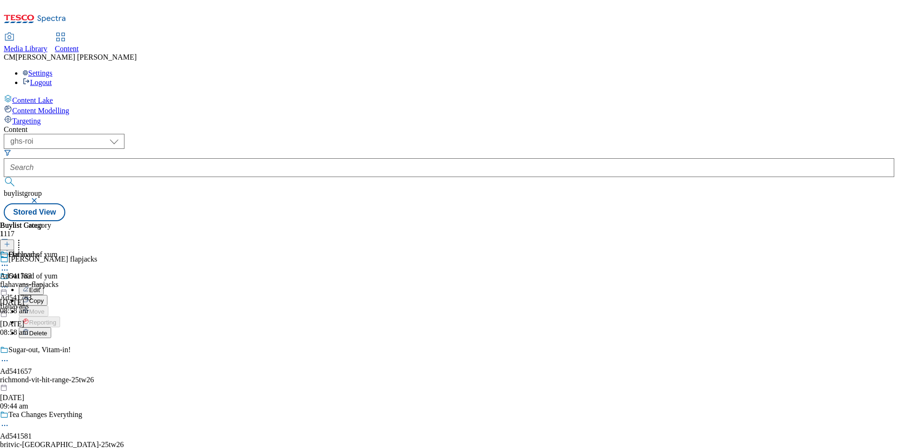
click at [44, 284] on button "Edit" at bounding box center [31, 289] width 25 height 11
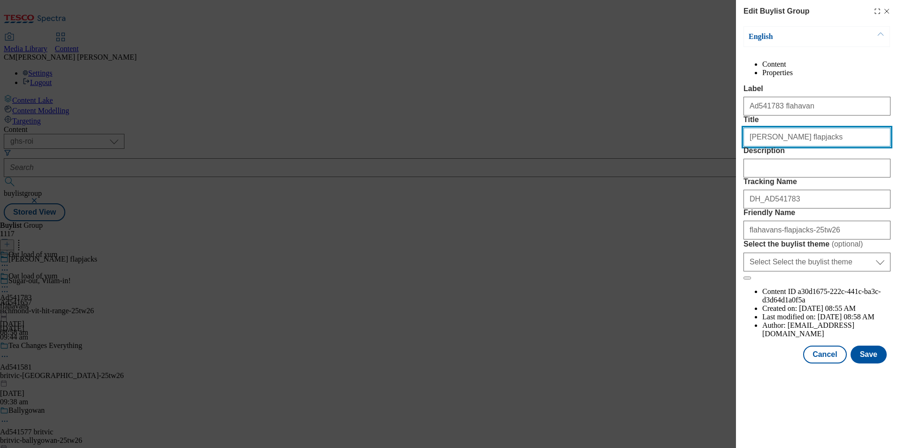
click at [810, 147] on input "[PERSON_NAME] flapjacks" at bounding box center [817, 137] width 147 height 19
paste input "Oaty Flapjacks"
type input "[PERSON_NAME] Flapjacks"
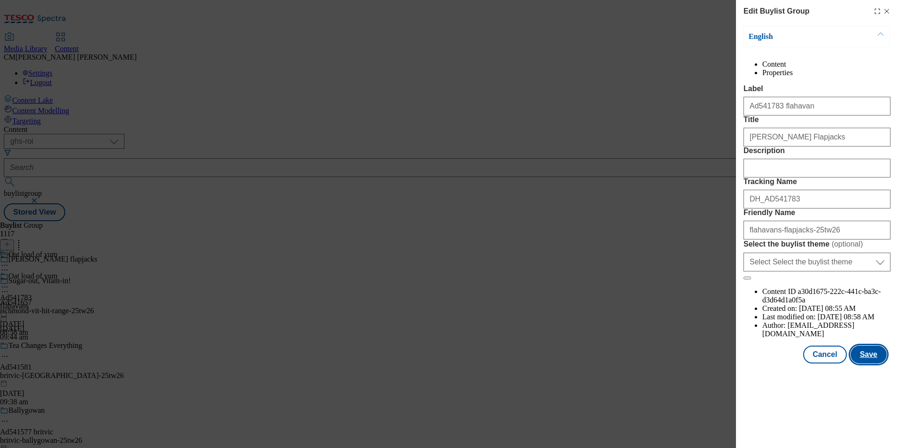
click at [868, 364] on button "Save" at bounding box center [869, 355] width 36 height 18
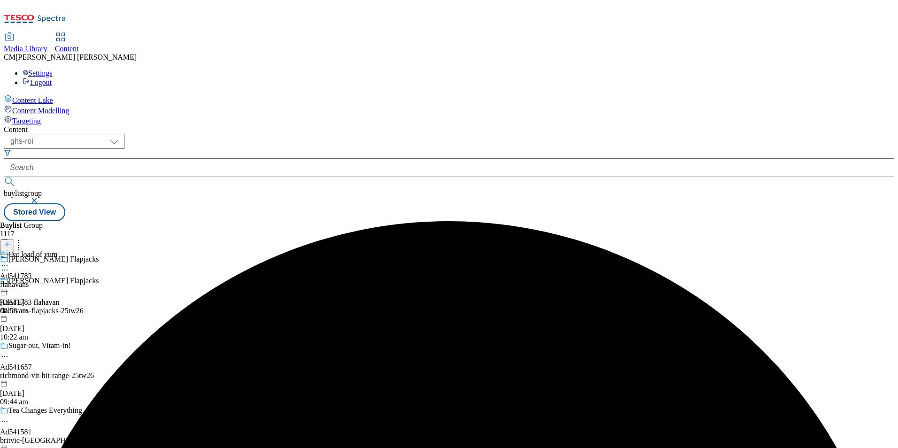
click at [9, 261] on icon at bounding box center [4, 265] width 9 height 9
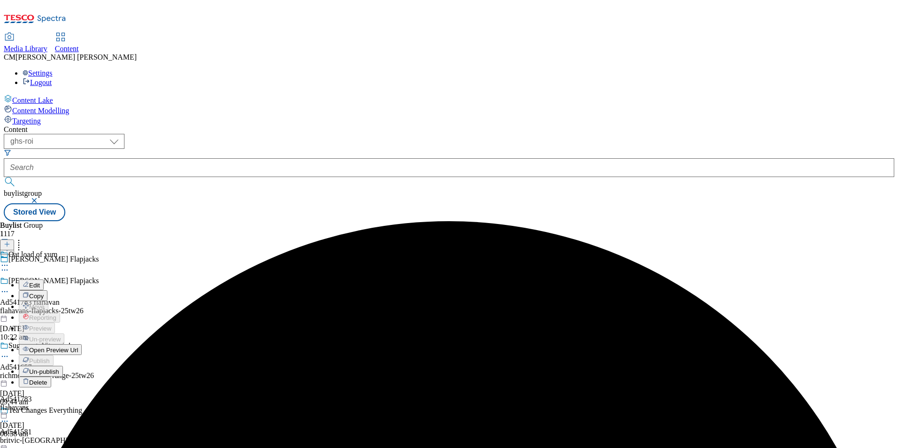
click at [40, 282] on span "Edit" at bounding box center [34, 285] width 11 height 7
select select "tactical"
select select "supplier funded short term 1-3 weeks"
select select "dunnhumby"
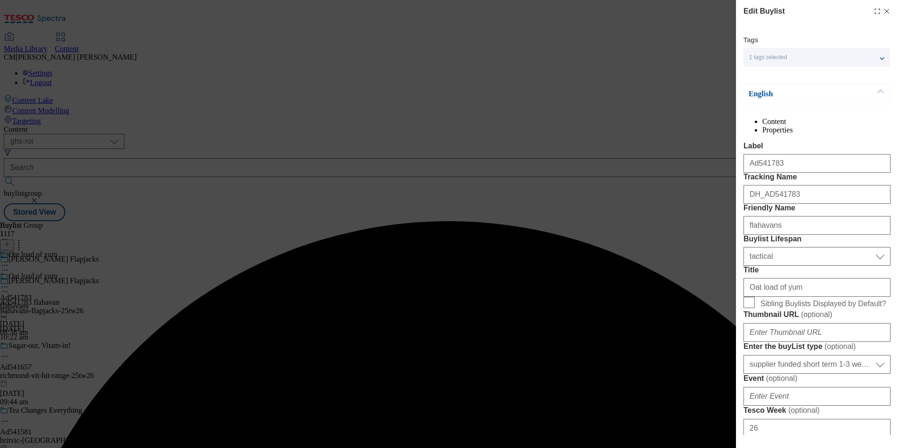
select select "Banner"
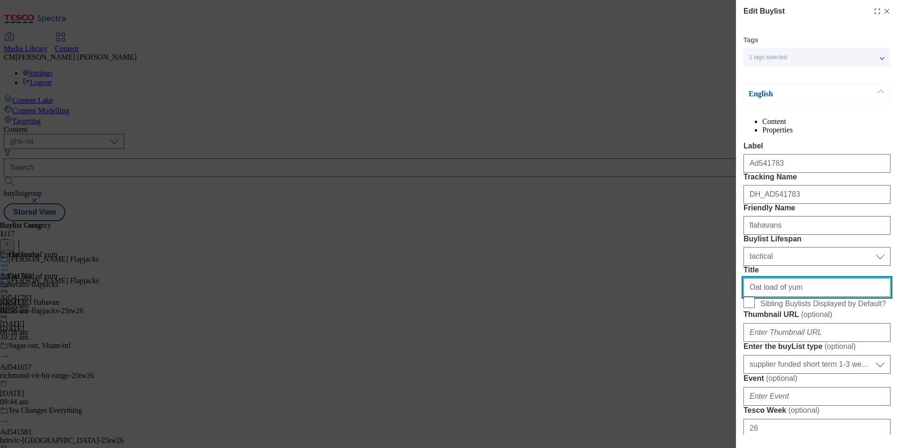
drag, startPoint x: 806, startPoint y: 366, endPoint x: 710, endPoint y: 369, distance: 96.3
click at [710, 369] on div "Edit Buylist Tags 1 tags selected buylist English Content Properties Label Ad54…" at bounding box center [449, 224] width 898 height 448
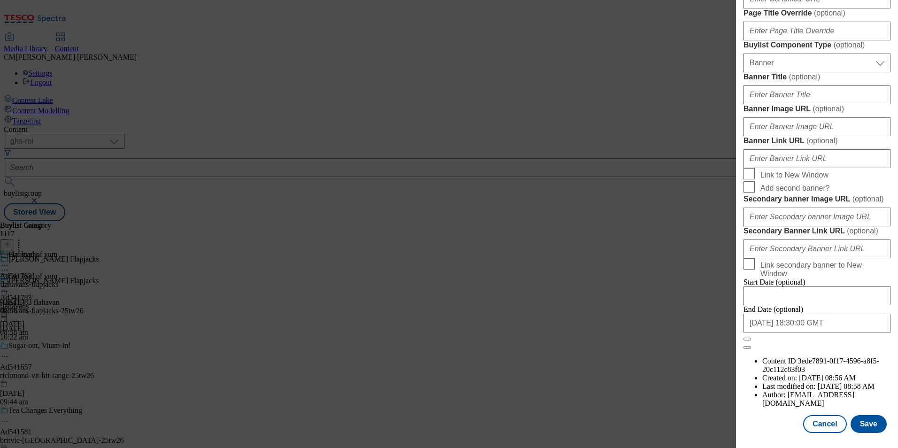
scroll to position [918, 0]
click at [869, 424] on button "Save" at bounding box center [869, 424] width 36 height 18
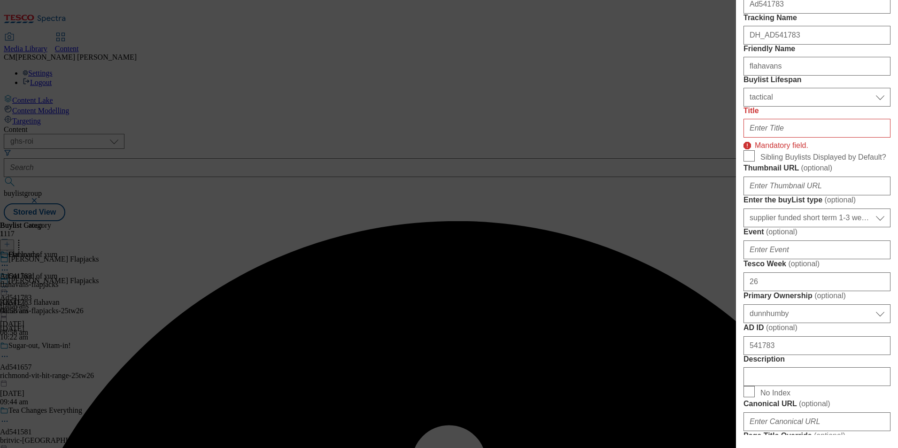
scroll to position [132, 0]
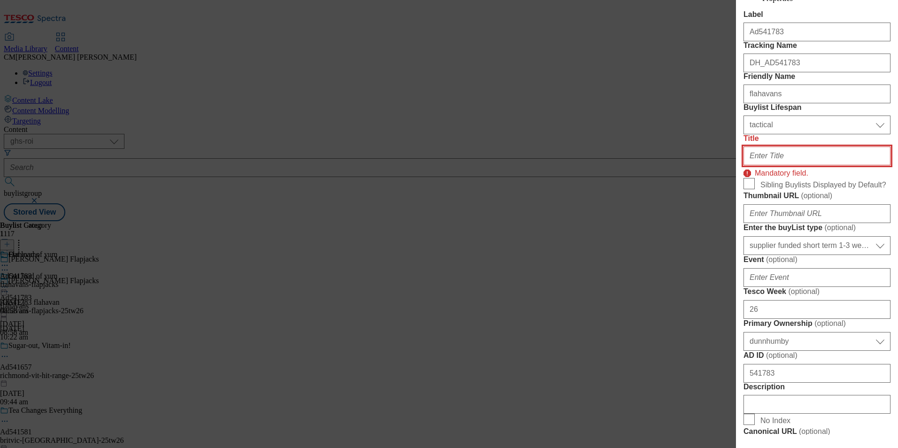
click at [774, 165] on input "Title" at bounding box center [817, 156] width 147 height 19
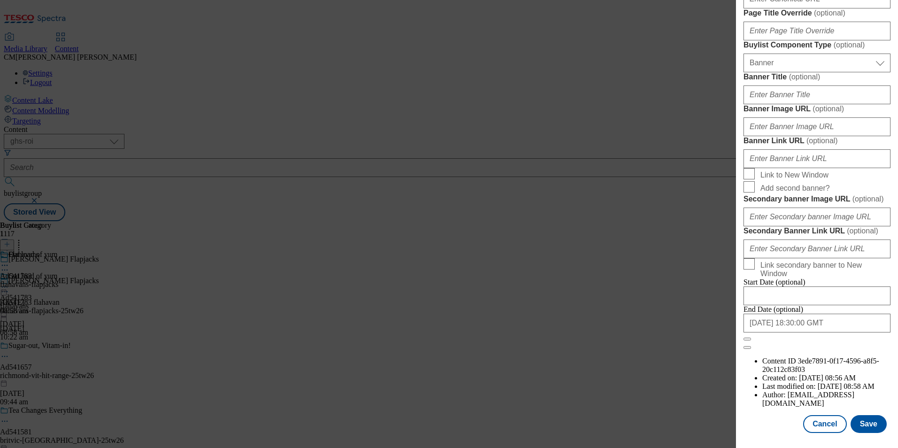
scroll to position [918, 0]
click at [865, 428] on button "Save" at bounding box center [869, 424] width 36 height 18
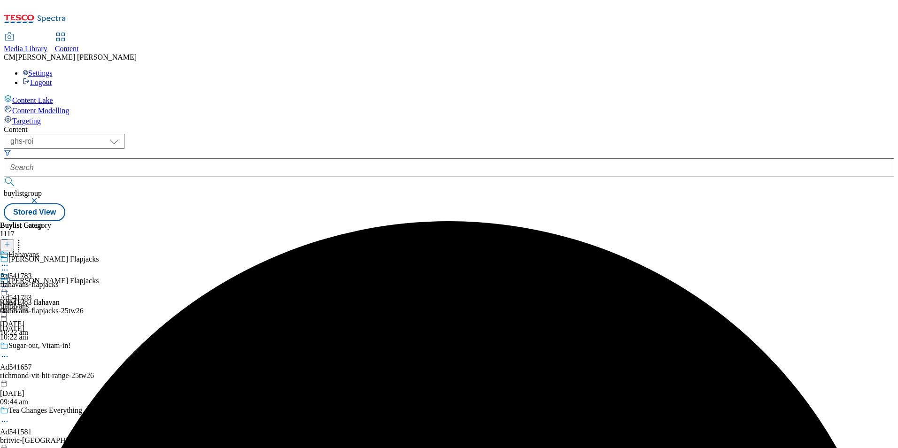
click at [9, 282] on icon at bounding box center [4, 286] width 9 height 9
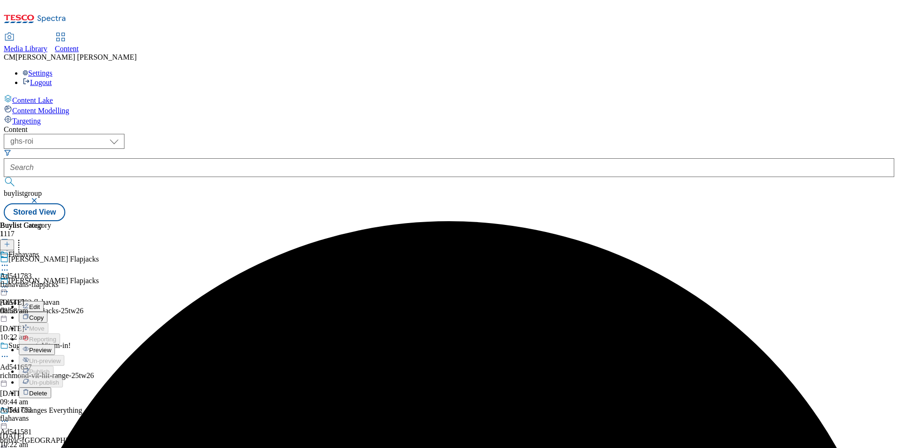
click at [55, 344] on button "Preview" at bounding box center [37, 349] width 36 height 11
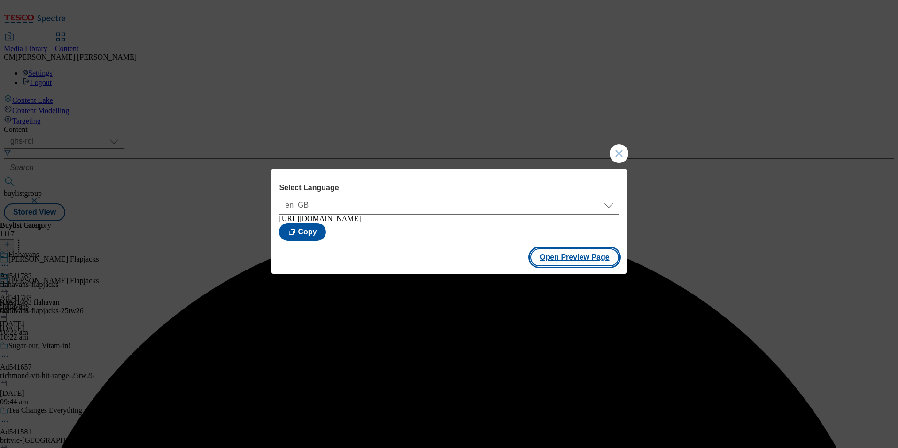
click at [560, 264] on button "Open Preview Page" at bounding box center [574, 258] width 89 height 18
click at [618, 155] on button "Close Modal" at bounding box center [619, 153] width 19 height 19
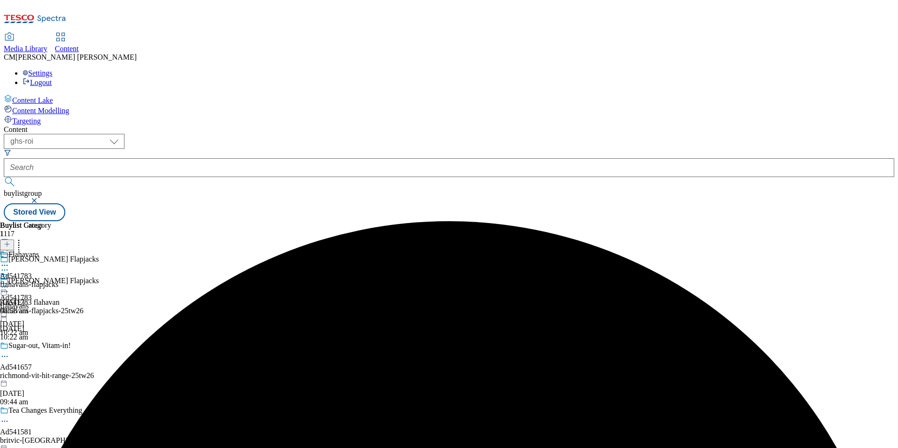
click at [9, 282] on icon at bounding box center [4, 286] width 9 height 9
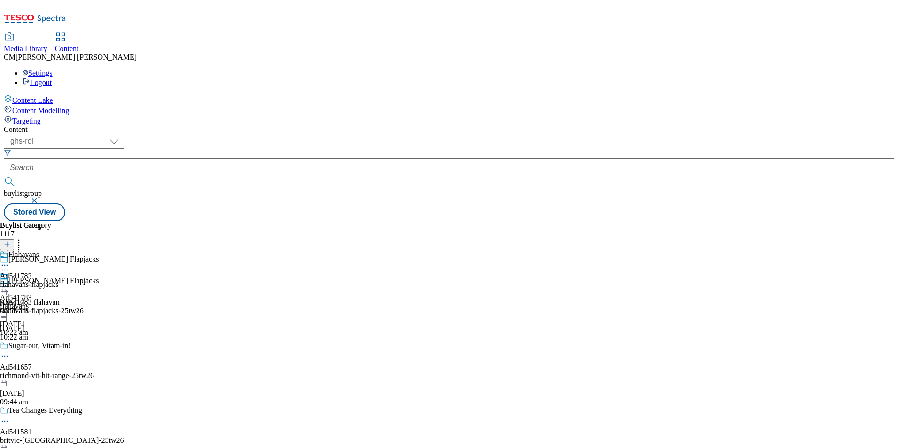
click at [58, 250] on div "Flahavans Ad541783 flahavans-flapjacks [DATE] 08:58 am" at bounding box center [29, 282] width 58 height 65
